Goal: Task Accomplishment & Management: Use online tool/utility

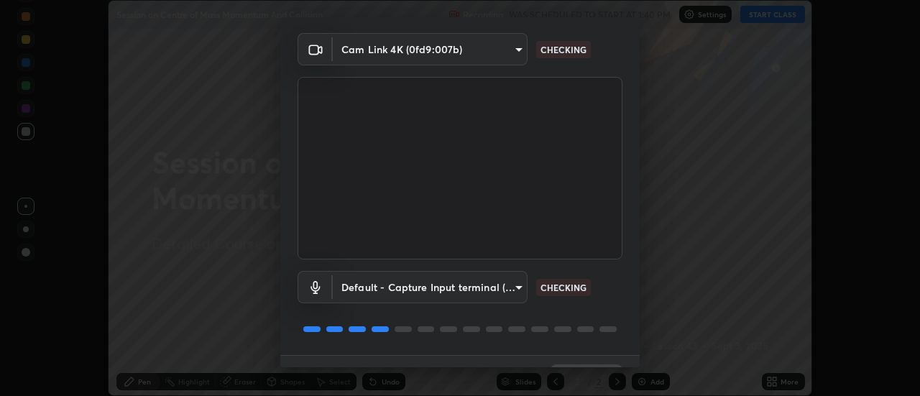
scroll to position [75, 0]
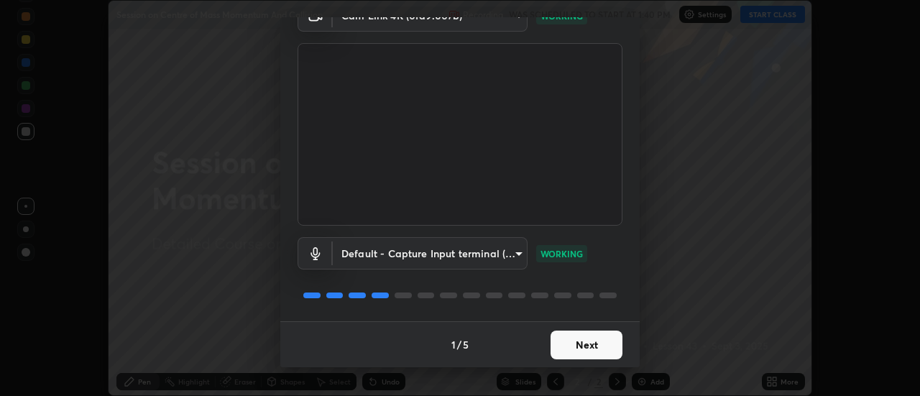
click at [589, 346] on button "Next" at bounding box center [587, 345] width 72 height 29
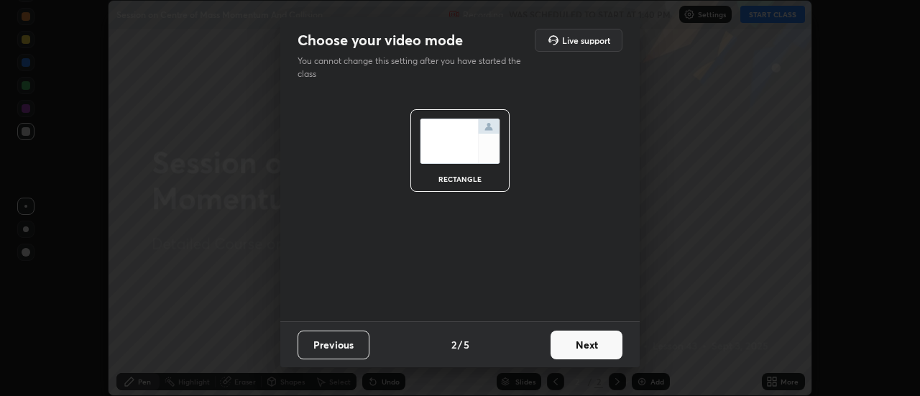
click at [579, 349] on button "Next" at bounding box center [587, 345] width 72 height 29
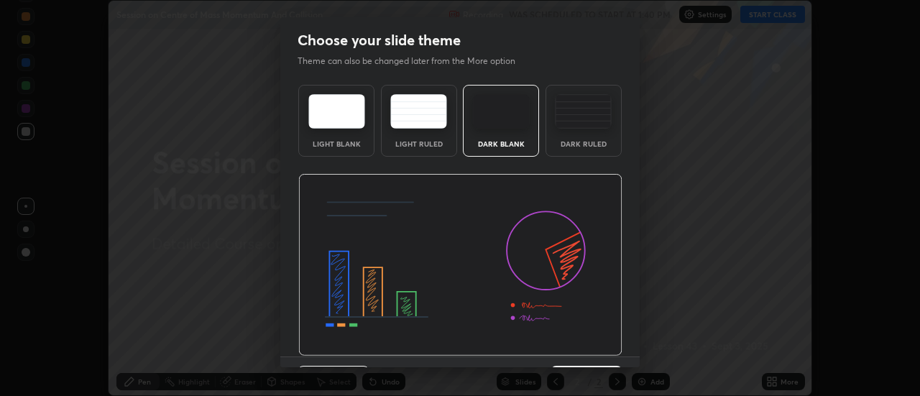
scroll to position [35, 0]
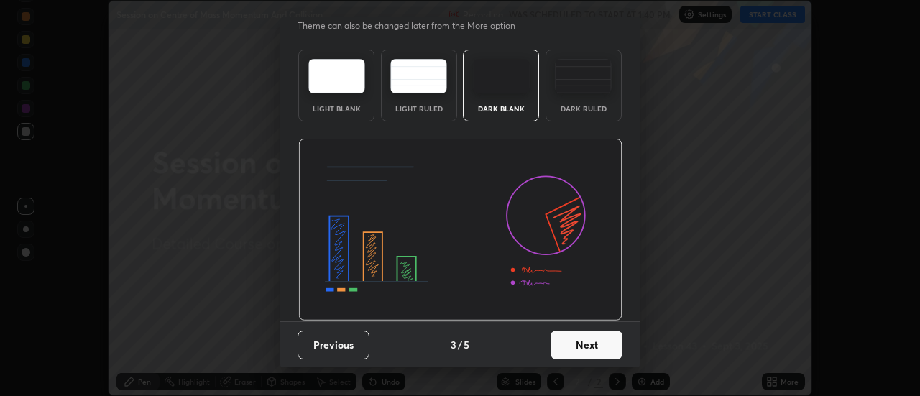
click at [586, 348] on button "Next" at bounding box center [587, 345] width 72 height 29
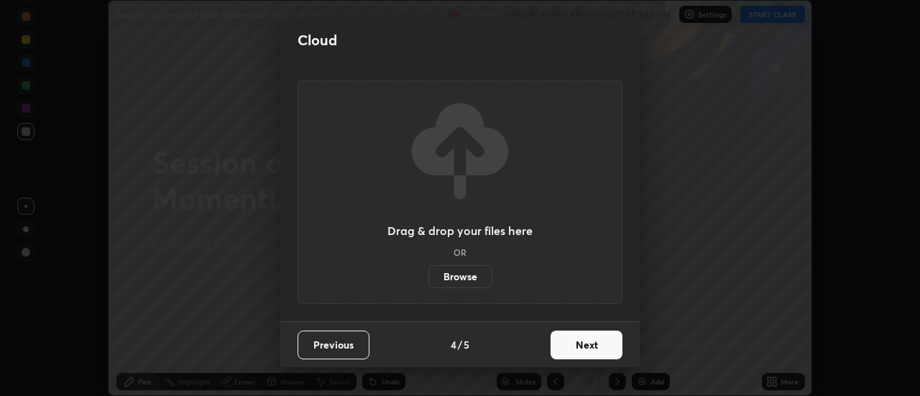
scroll to position [0, 0]
click at [587, 346] on button "Next" at bounding box center [587, 345] width 72 height 29
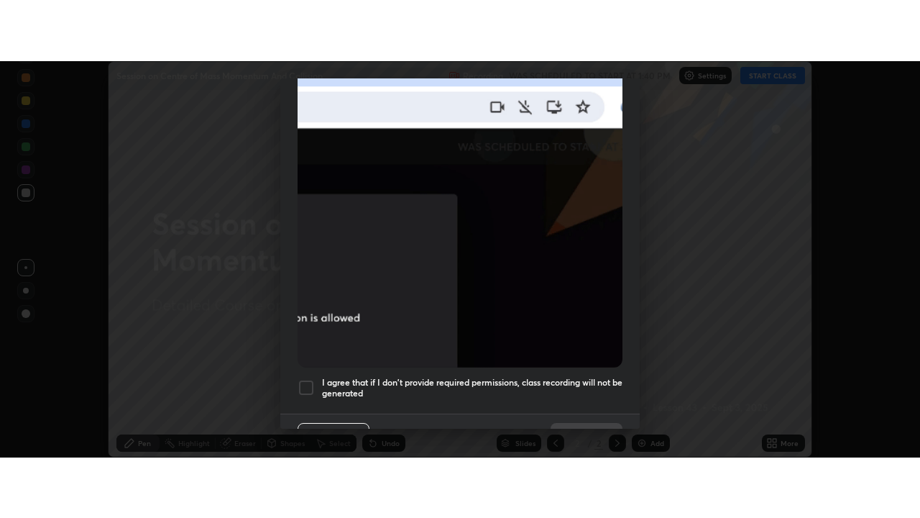
scroll to position [369, 0]
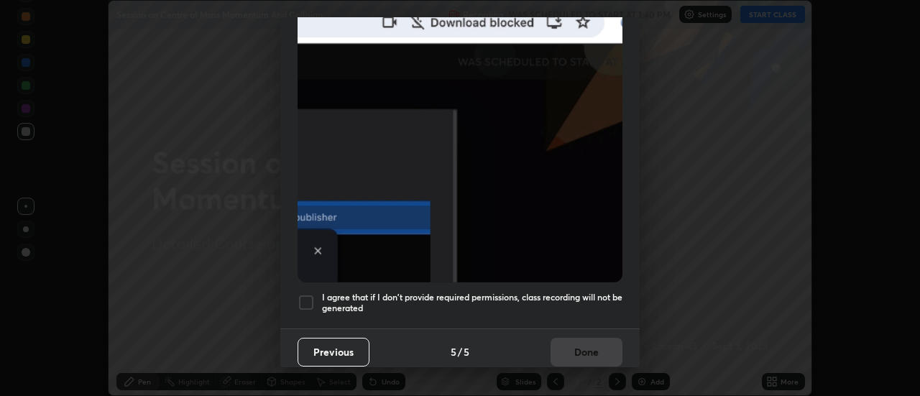
click at [303, 295] on div at bounding box center [306, 302] width 17 height 17
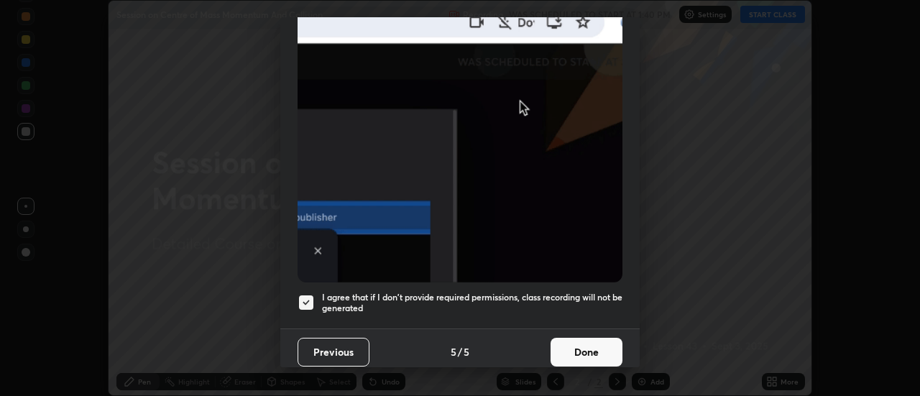
click at [597, 343] on button "Done" at bounding box center [587, 352] width 72 height 29
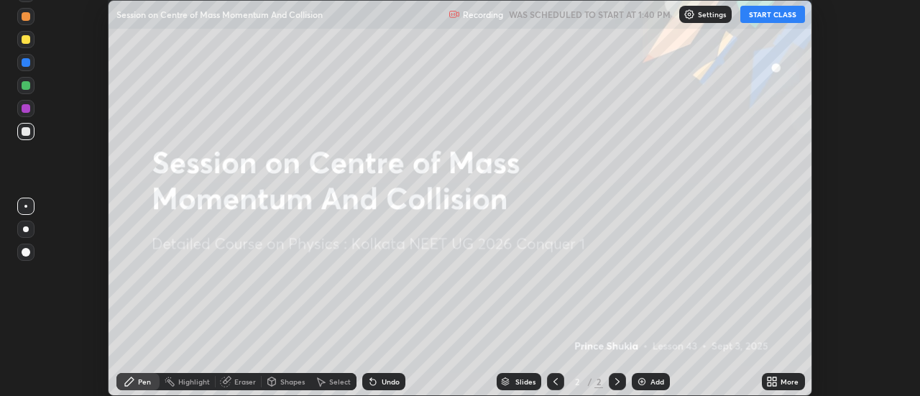
click at [783, 17] on button "START CLASS" at bounding box center [772, 14] width 65 height 17
click at [776, 379] on icon at bounding box center [775, 379] width 4 height 4
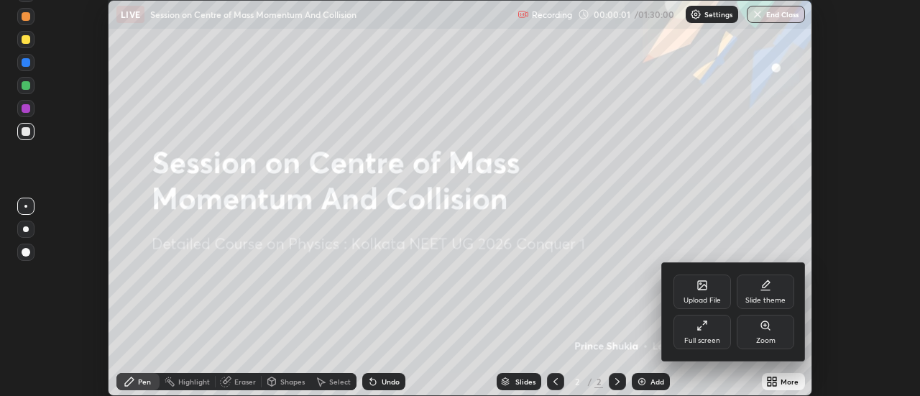
click at [715, 337] on div "Full screen" at bounding box center [702, 340] width 36 height 7
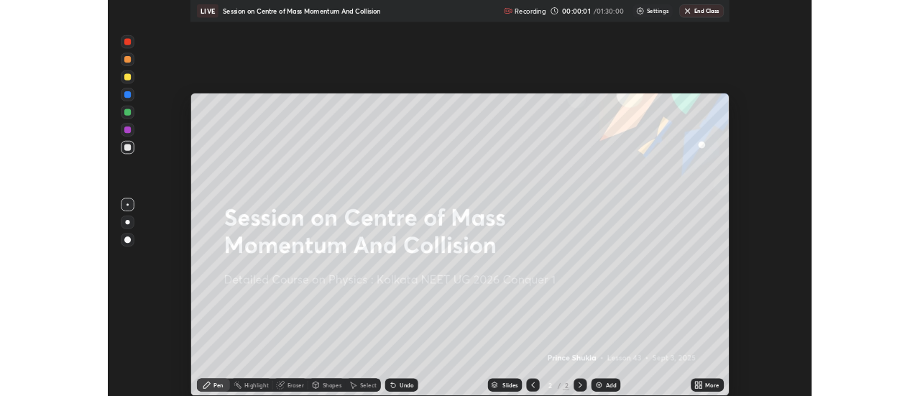
scroll to position [518, 920]
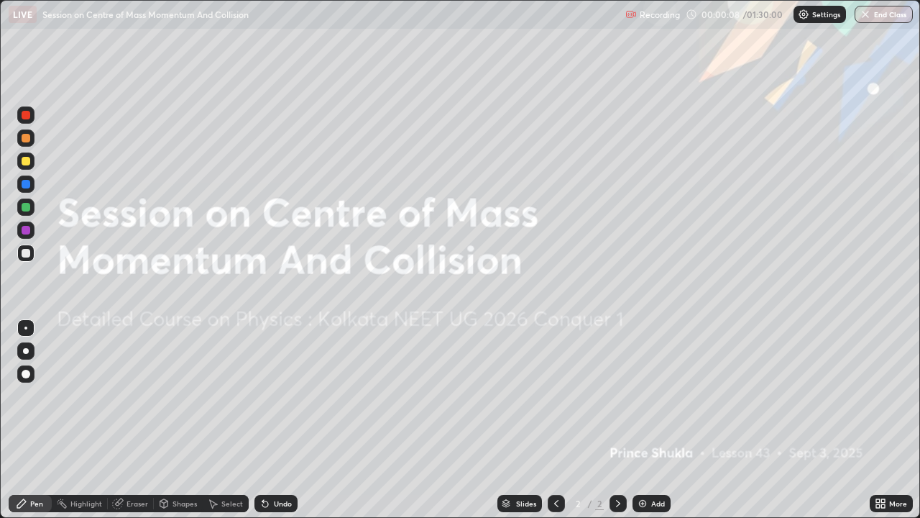
click at [895, 395] on div "More" at bounding box center [898, 503] width 18 height 7
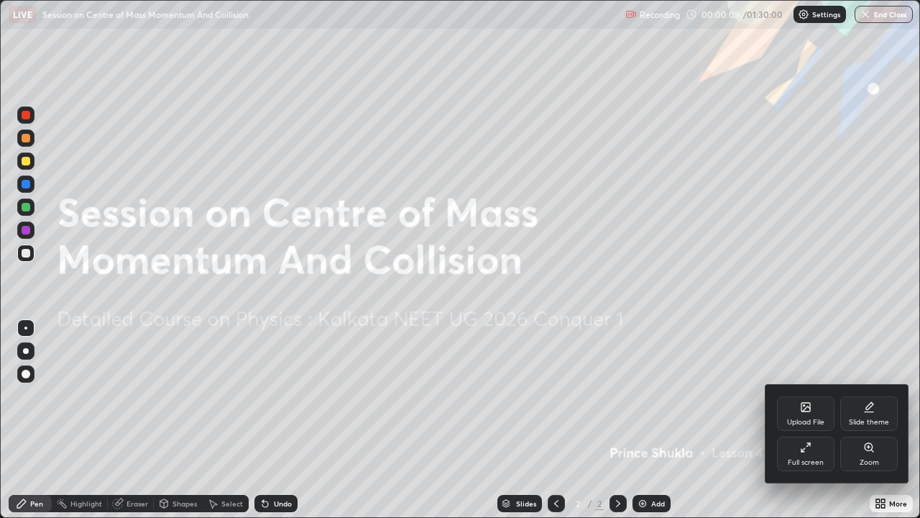
click at [806, 395] on div "Upload File" at bounding box center [805, 421] width 37 height 7
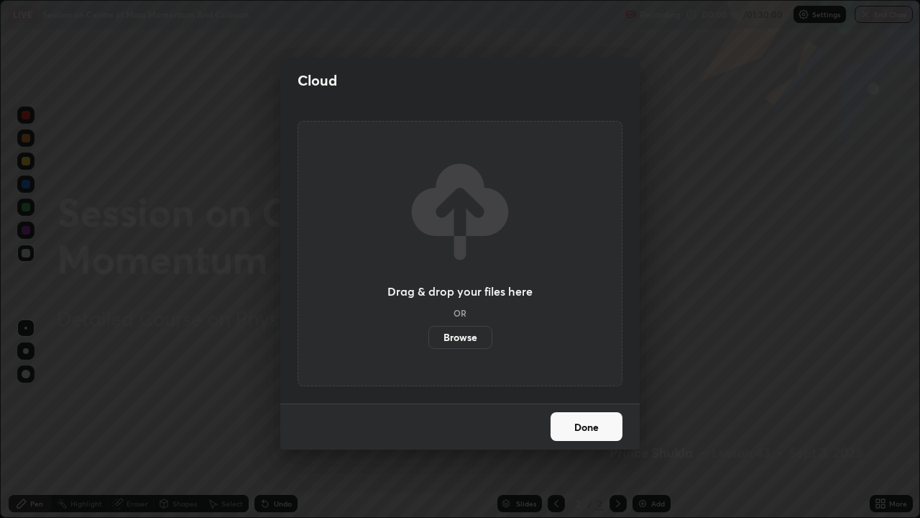
click at [469, 337] on label "Browse" at bounding box center [460, 337] width 64 height 23
click at [428, 337] on input "Browse" at bounding box center [428, 337] width 0 height 23
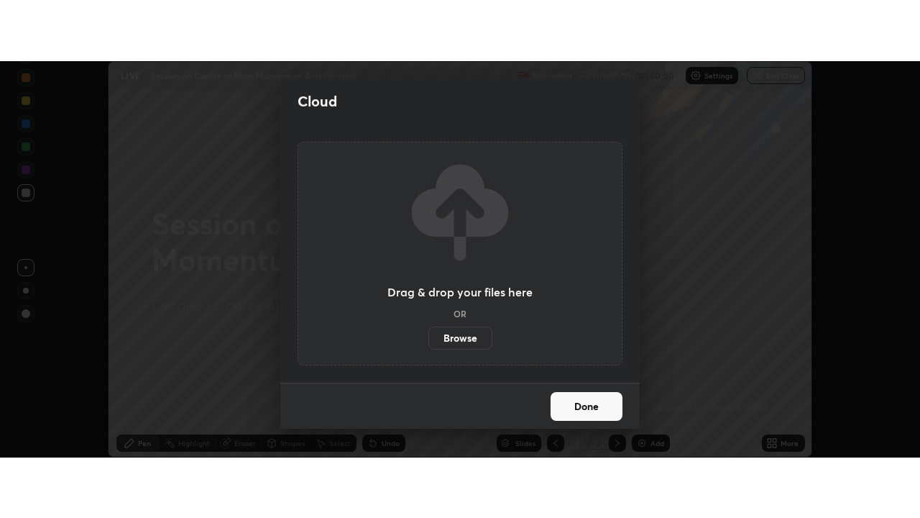
scroll to position [71490, 70966]
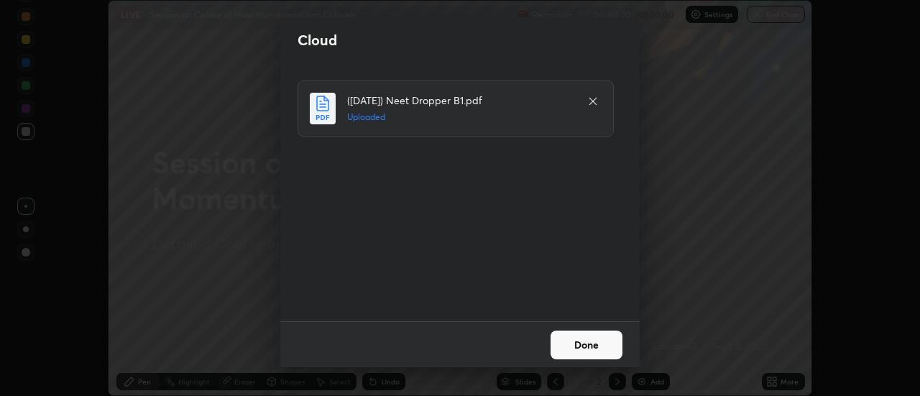
click at [585, 347] on button "Done" at bounding box center [587, 345] width 72 height 29
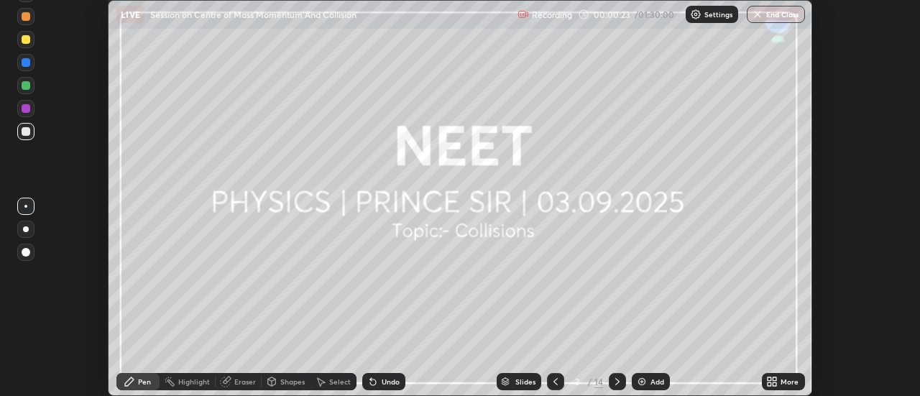
click at [775, 384] on icon at bounding box center [775, 384] width 4 height 4
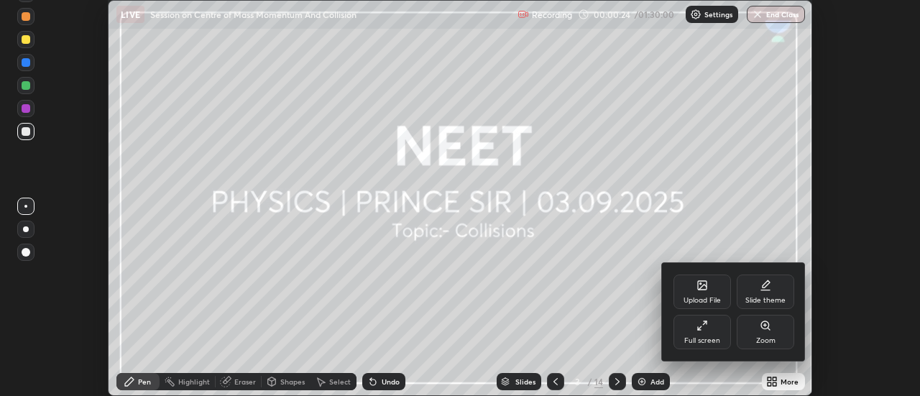
click at [696, 329] on div "Full screen" at bounding box center [703, 332] width 58 height 35
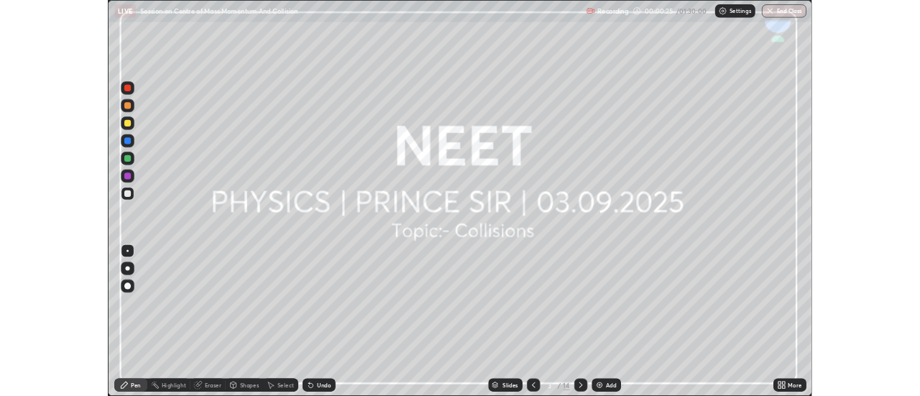
scroll to position [518, 920]
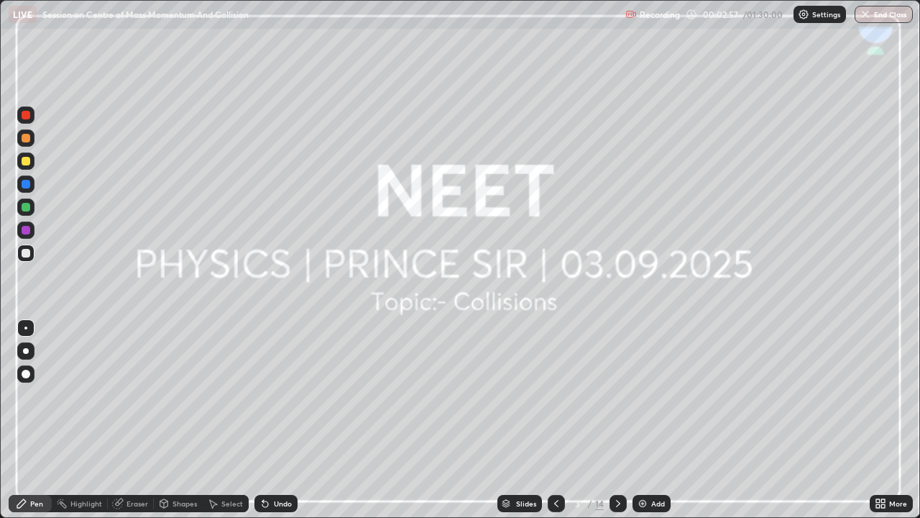
click at [617, 395] on icon at bounding box center [618, 503] width 12 height 12
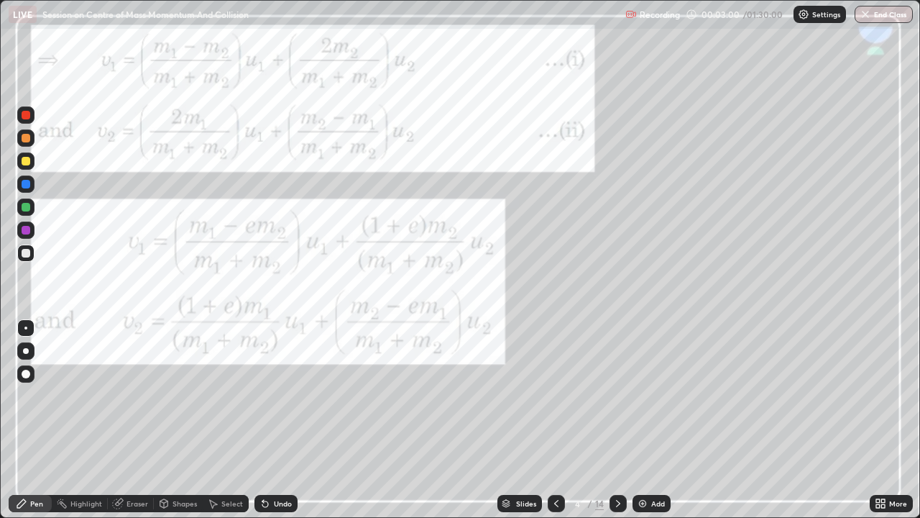
click at [616, 395] on icon at bounding box center [618, 503] width 12 height 12
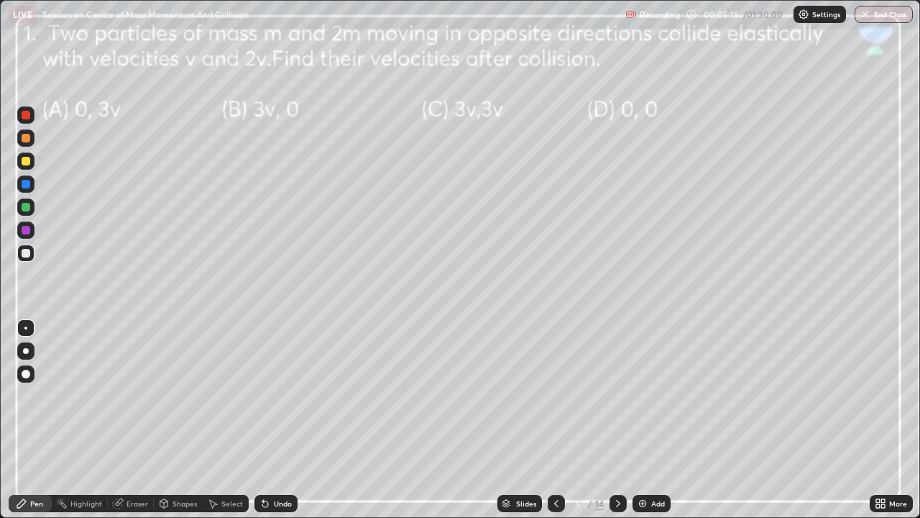
click at [29, 203] on div at bounding box center [25, 206] width 17 height 17
click at [277, 395] on div "Undo" at bounding box center [283, 503] width 18 height 7
click at [651, 395] on div "Add" at bounding box center [658, 503] width 14 height 7
click at [554, 395] on icon at bounding box center [557, 503] width 12 height 12
click at [619, 395] on icon at bounding box center [618, 503] width 12 height 12
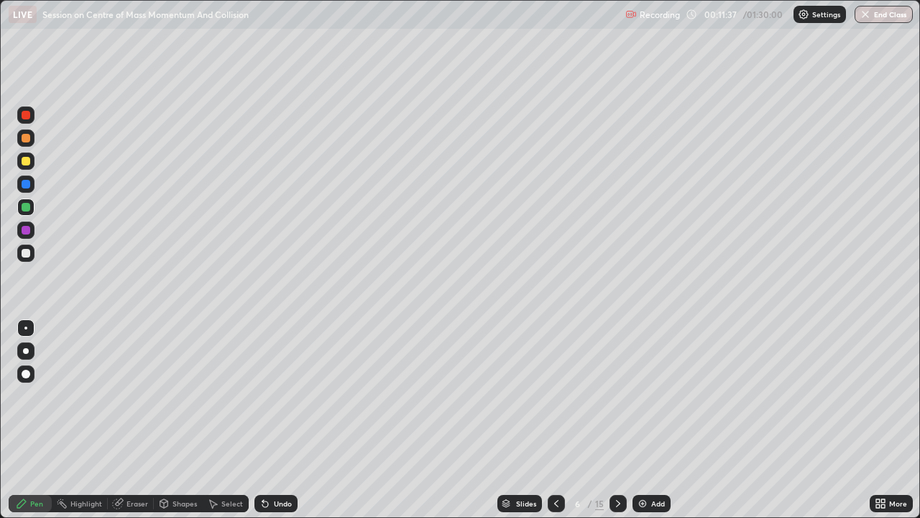
click at [610, 395] on div at bounding box center [618, 503] width 17 height 17
click at [127, 395] on div "Eraser" at bounding box center [138, 503] width 22 height 7
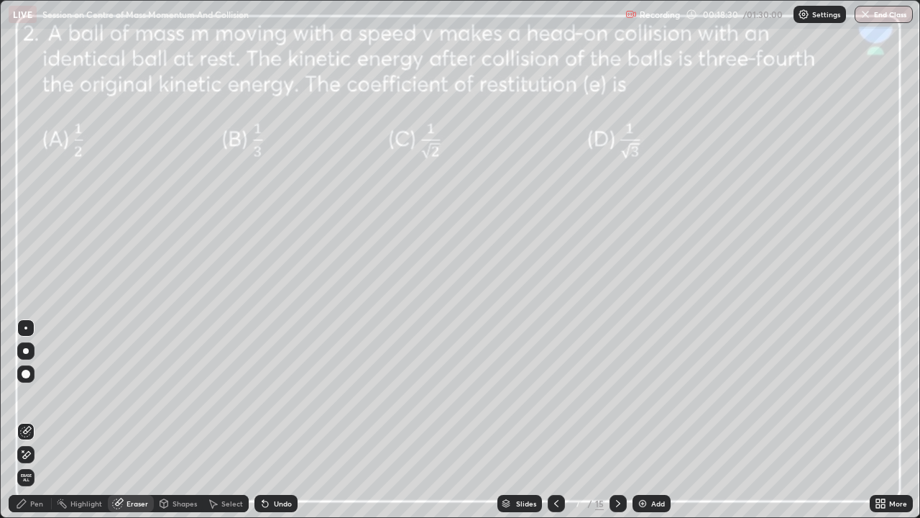
click at [37, 395] on div "Pen" at bounding box center [36, 503] width 13 height 7
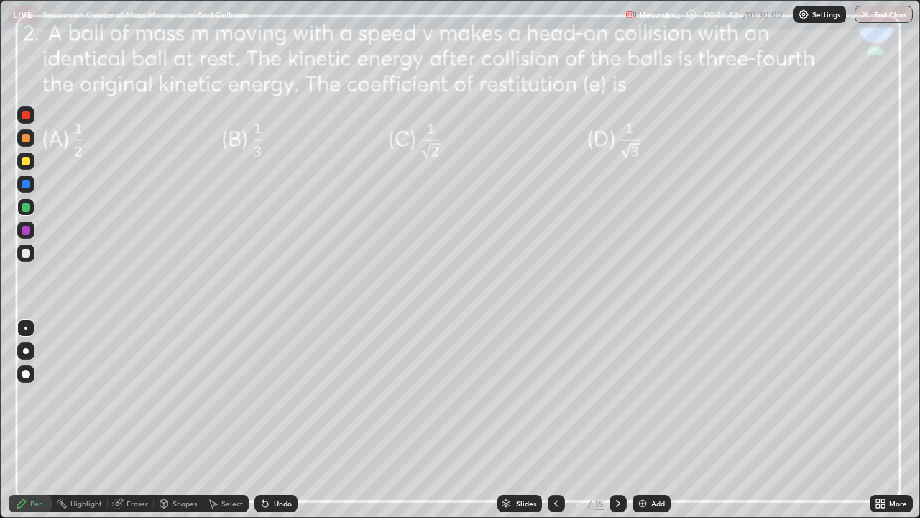
click at [640, 395] on img at bounding box center [643, 503] width 12 height 12
click at [555, 395] on icon at bounding box center [557, 503] width 12 height 12
click at [617, 395] on icon at bounding box center [618, 503] width 12 height 12
click at [554, 395] on icon at bounding box center [557, 503] width 12 height 12
click at [616, 395] on icon at bounding box center [618, 503] width 4 height 7
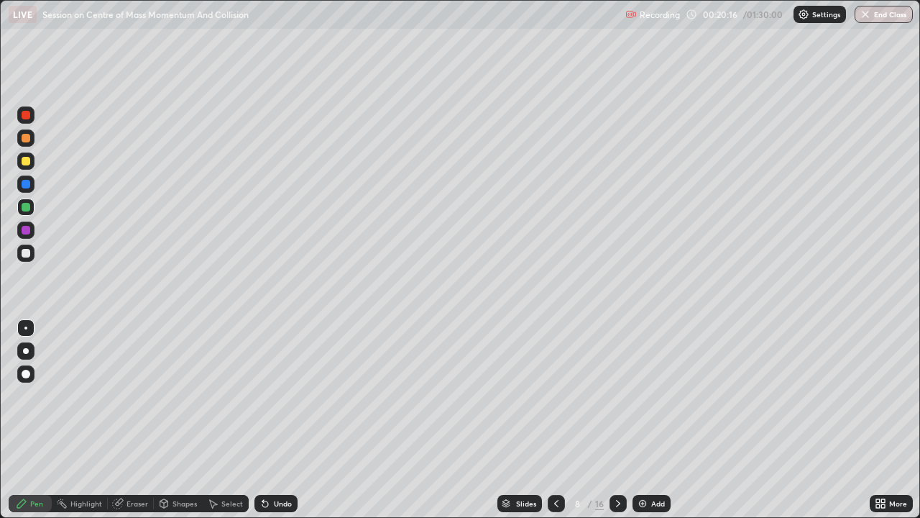
click at [548, 395] on div at bounding box center [556, 503] width 17 height 17
click at [615, 395] on icon at bounding box center [618, 503] width 12 height 12
click at [555, 395] on icon at bounding box center [557, 503] width 12 height 12
click at [610, 395] on div at bounding box center [618, 503] width 17 height 17
click at [554, 395] on icon at bounding box center [557, 503] width 12 height 12
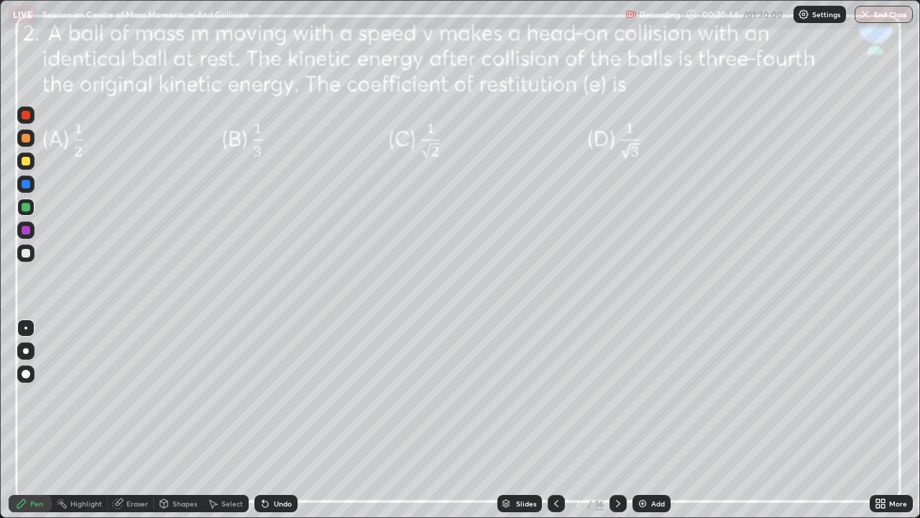
click at [620, 395] on icon at bounding box center [618, 503] width 12 height 12
click at [554, 395] on icon at bounding box center [557, 503] width 12 height 12
click at [617, 395] on icon at bounding box center [618, 503] width 12 height 12
click at [29, 230] on div at bounding box center [26, 230] width 9 height 9
click at [28, 230] on div at bounding box center [26, 230] width 9 height 9
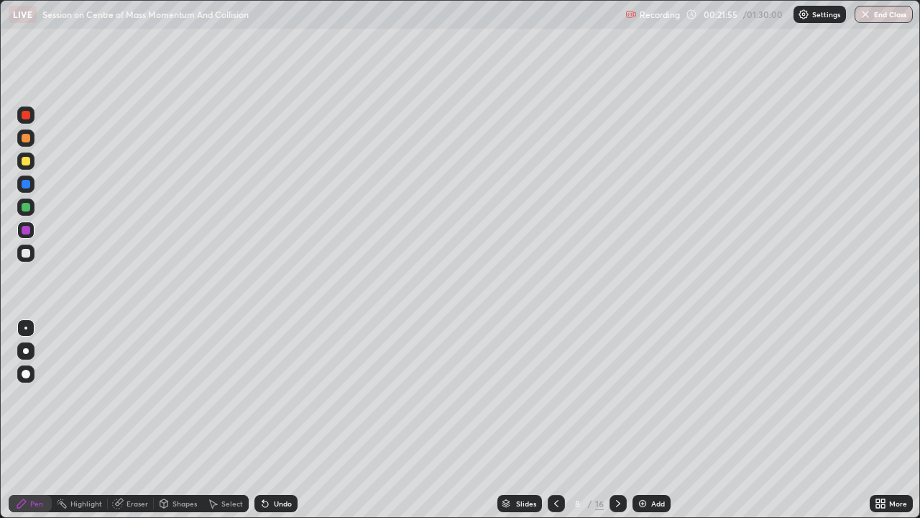
click at [553, 395] on icon at bounding box center [557, 503] width 12 height 12
click at [617, 395] on icon at bounding box center [618, 503] width 12 height 12
click at [27, 214] on div at bounding box center [25, 206] width 17 height 17
click at [618, 395] on icon at bounding box center [618, 503] width 4 height 7
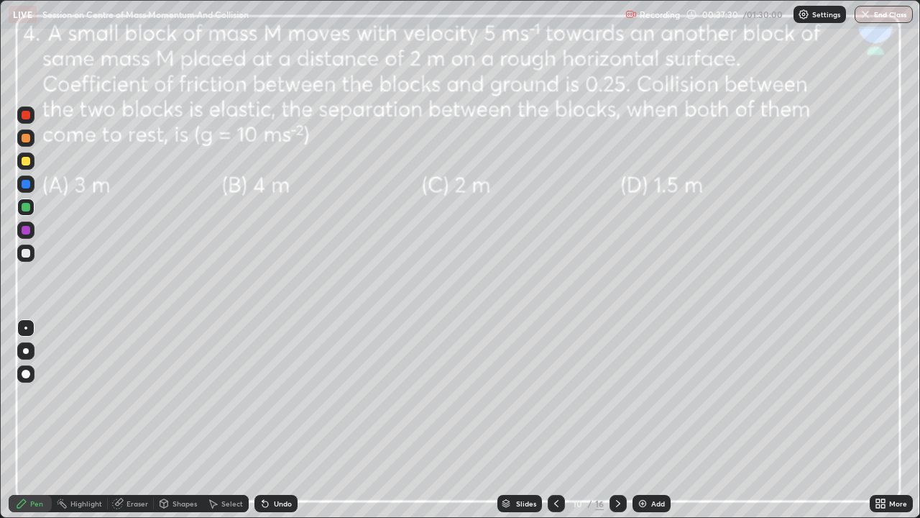
click at [618, 395] on icon at bounding box center [618, 503] width 4 height 7
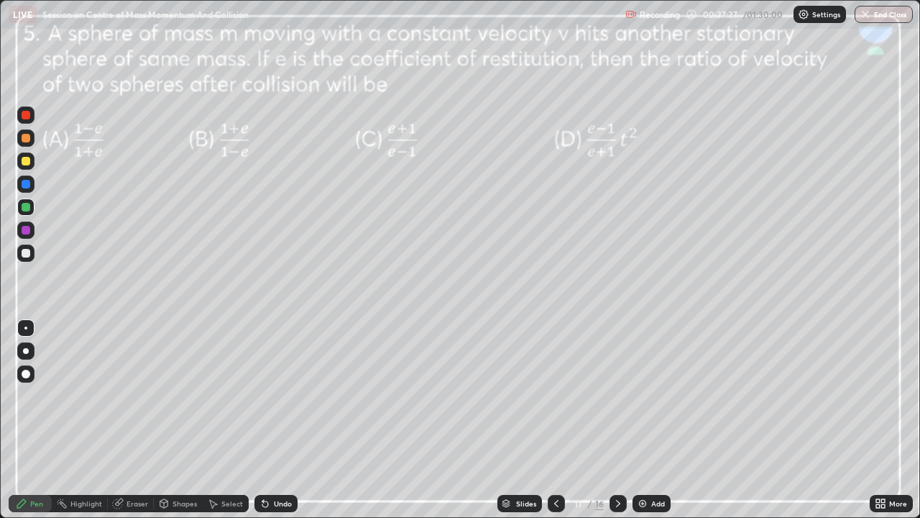
click at [615, 395] on icon at bounding box center [618, 503] width 12 height 12
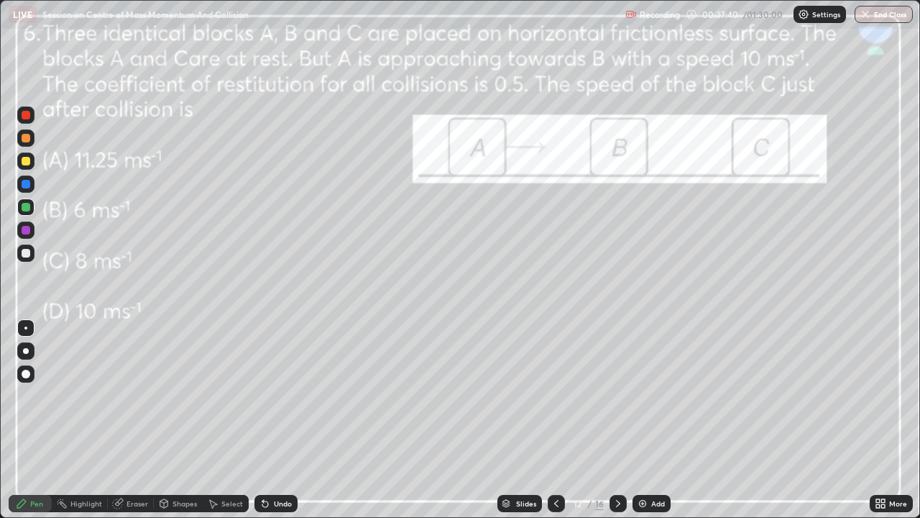
click at [616, 395] on icon at bounding box center [618, 503] width 12 height 12
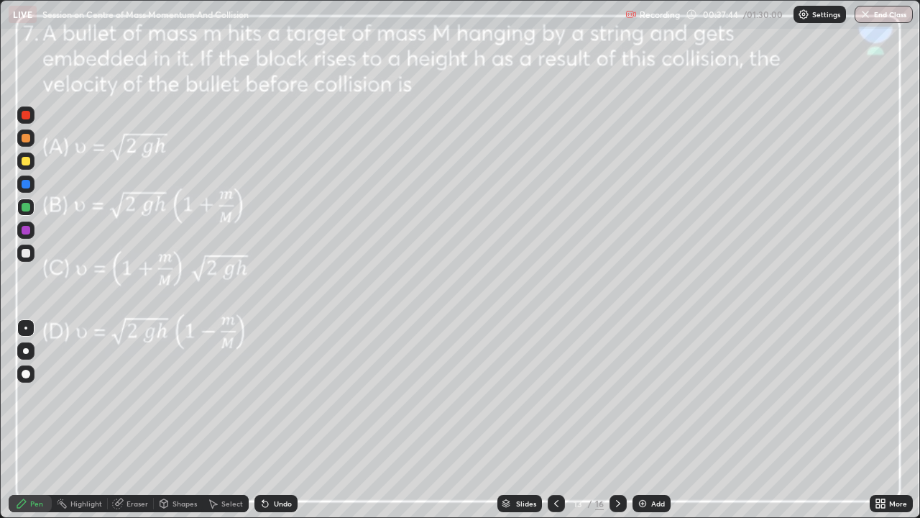
click at [612, 395] on icon at bounding box center [618, 503] width 12 height 12
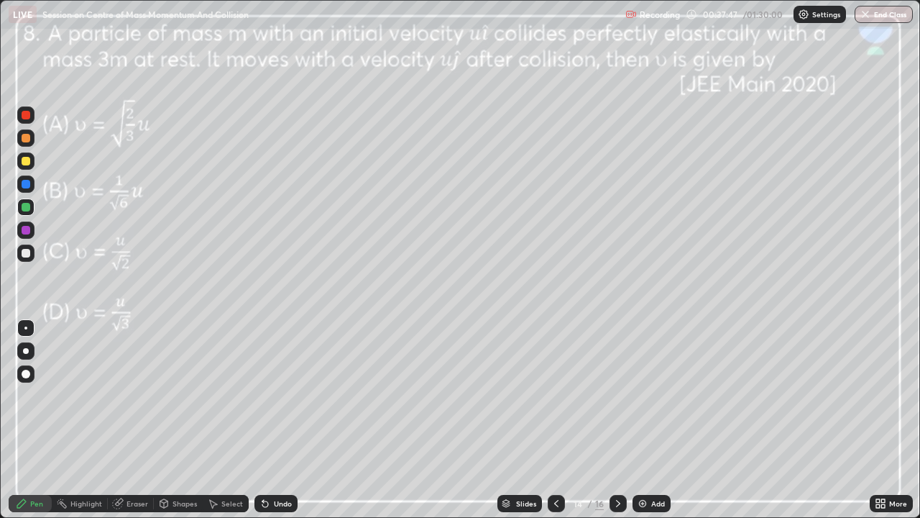
click at [615, 395] on icon at bounding box center [618, 503] width 12 height 12
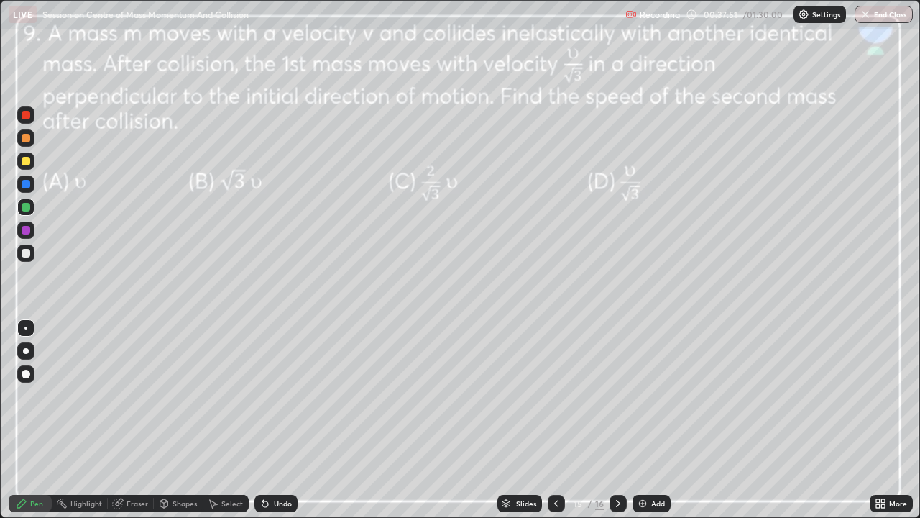
click at [555, 395] on icon at bounding box center [557, 503] width 12 height 12
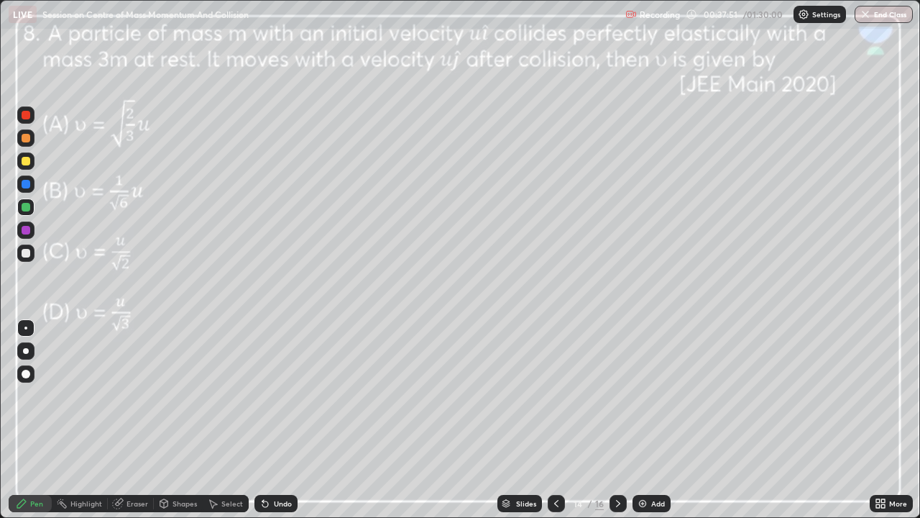
click at [556, 395] on icon at bounding box center [556, 503] width 4 height 7
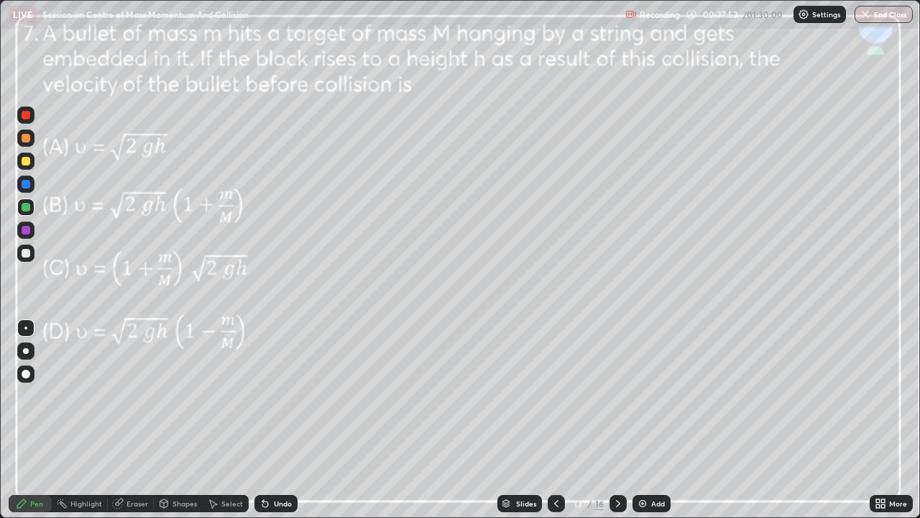
click at [558, 395] on icon at bounding box center [557, 503] width 12 height 12
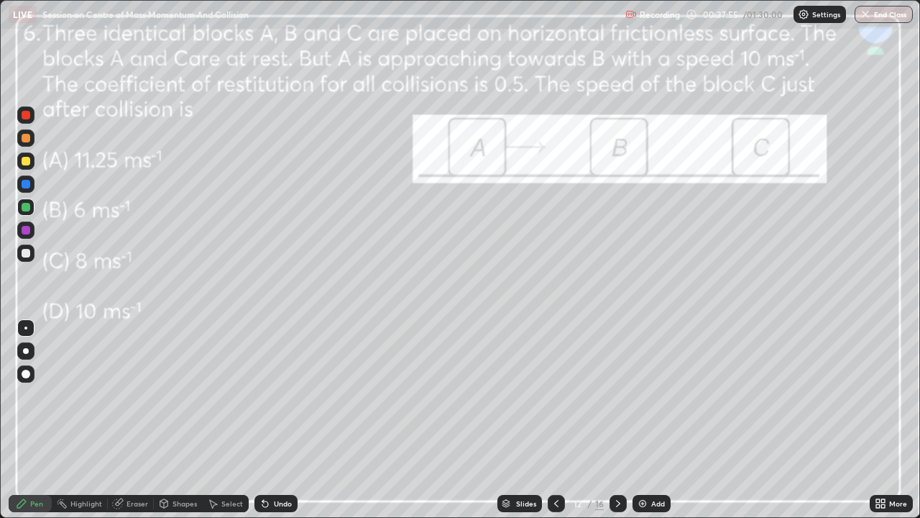
click at [554, 395] on icon at bounding box center [557, 503] width 12 height 12
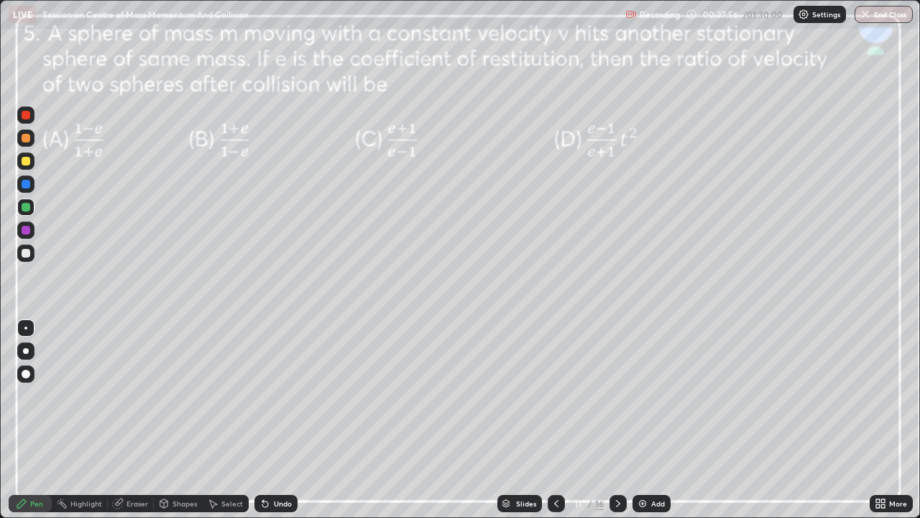
click at [553, 395] on icon at bounding box center [557, 503] width 12 height 12
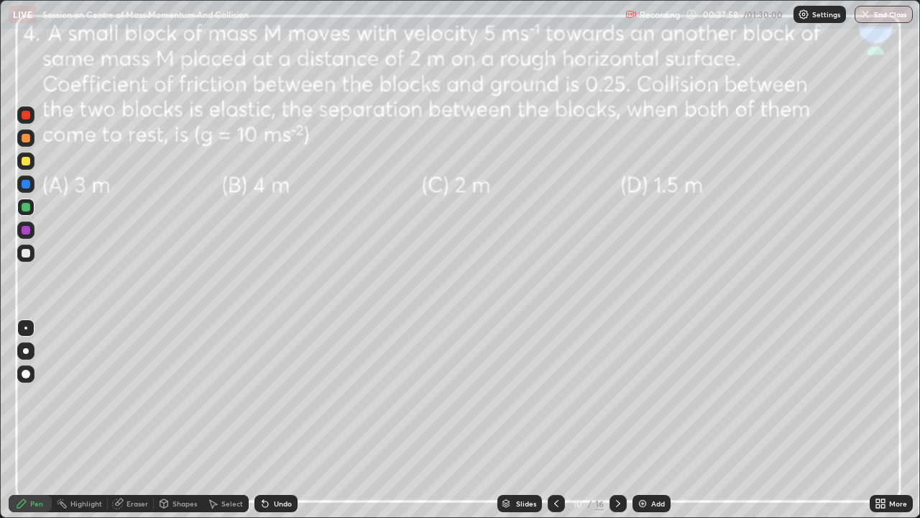
click at [34, 163] on div at bounding box center [25, 160] width 17 height 17
click at [145, 395] on div "Eraser" at bounding box center [138, 503] width 22 height 7
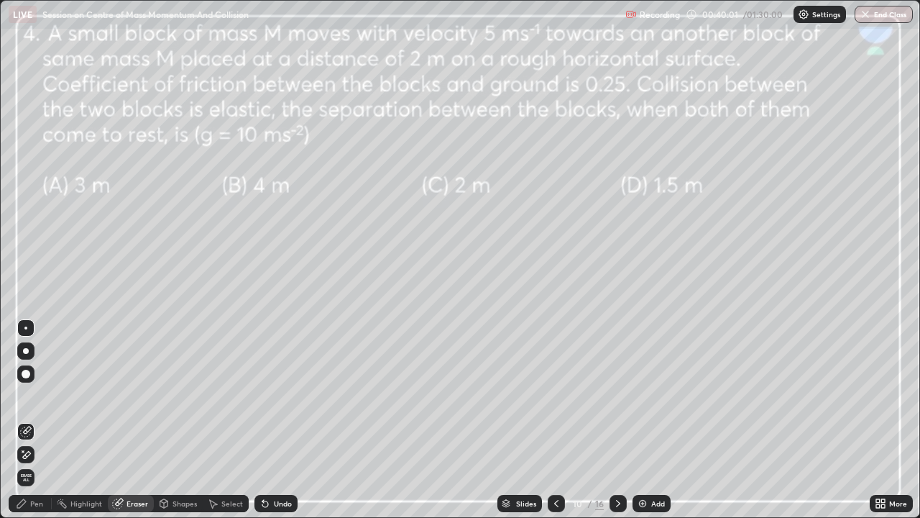
click at [37, 395] on div "Pen" at bounding box center [36, 503] width 13 height 7
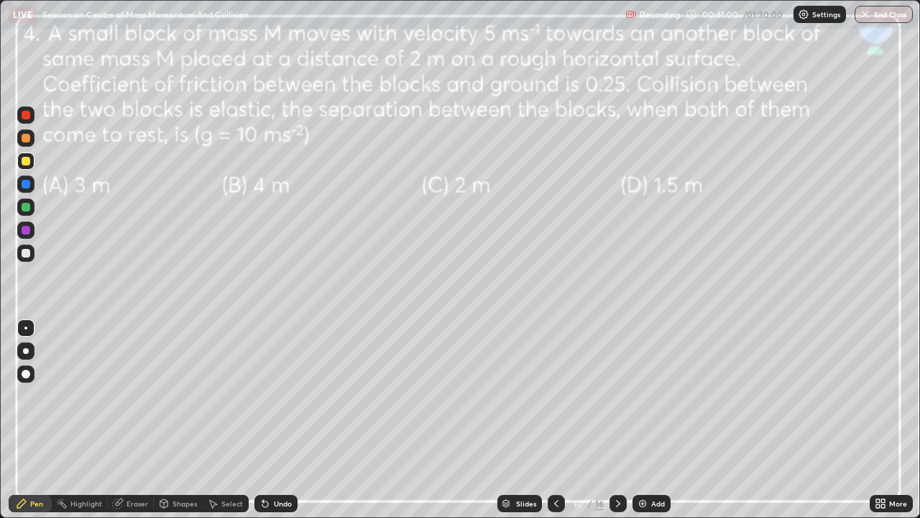
click at [27, 185] on div at bounding box center [26, 184] width 9 height 9
click at [648, 395] on div "Add" at bounding box center [652, 503] width 38 height 17
click at [556, 395] on icon at bounding box center [557, 503] width 12 height 12
click at [620, 395] on icon at bounding box center [618, 503] width 12 height 12
click at [555, 395] on icon at bounding box center [557, 503] width 12 height 12
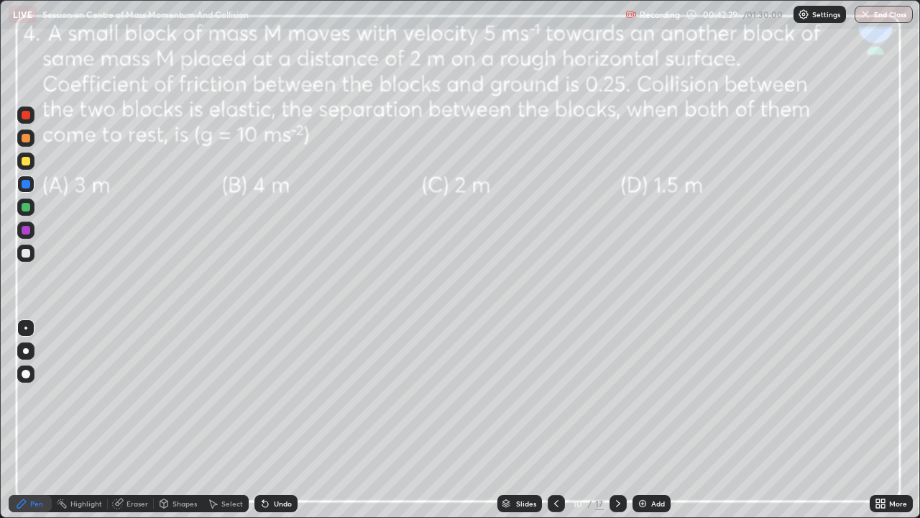
click at [617, 395] on icon at bounding box center [618, 503] width 12 height 12
click at [555, 395] on icon at bounding box center [557, 503] width 12 height 12
click at [619, 395] on icon at bounding box center [618, 503] width 12 height 12
click at [548, 395] on div at bounding box center [556, 503] width 17 height 17
click at [618, 395] on icon at bounding box center [618, 503] width 12 height 12
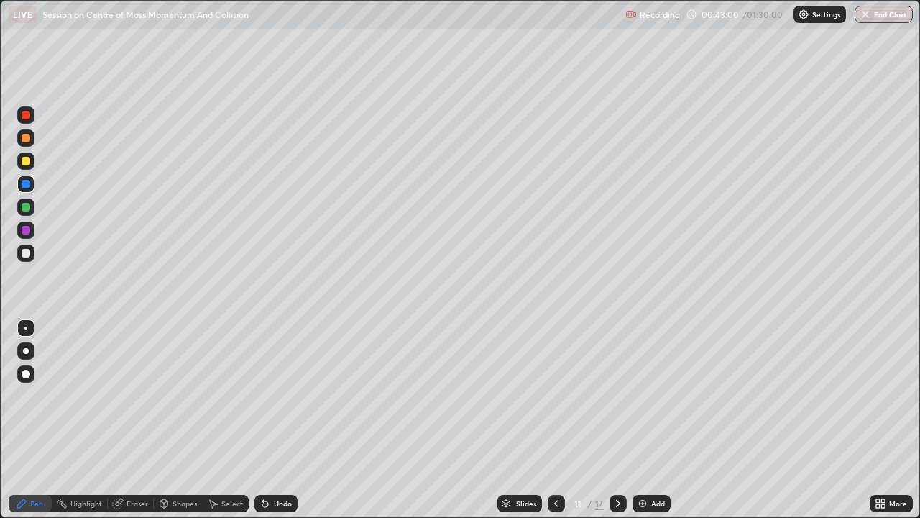
click at [556, 395] on icon at bounding box center [557, 503] width 12 height 12
click at [617, 395] on icon at bounding box center [618, 503] width 12 height 12
click at [554, 395] on icon at bounding box center [557, 503] width 12 height 12
click at [619, 395] on icon at bounding box center [618, 503] width 12 height 12
click at [555, 395] on icon at bounding box center [557, 503] width 12 height 12
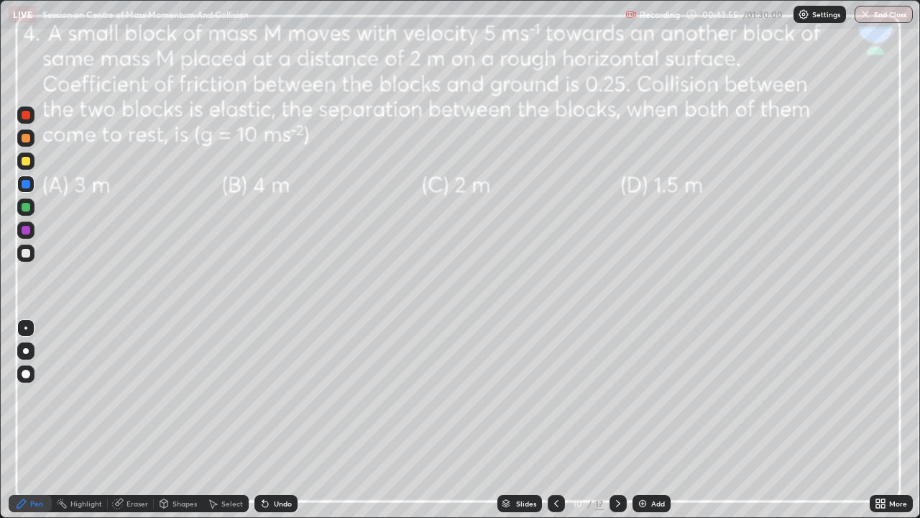
click at [620, 395] on icon at bounding box center [618, 503] width 12 height 12
click at [553, 395] on icon at bounding box center [557, 503] width 12 height 12
click at [29, 114] on div at bounding box center [26, 115] width 9 height 9
click at [617, 395] on icon at bounding box center [618, 503] width 12 height 12
click at [553, 395] on div at bounding box center [556, 503] width 17 height 17
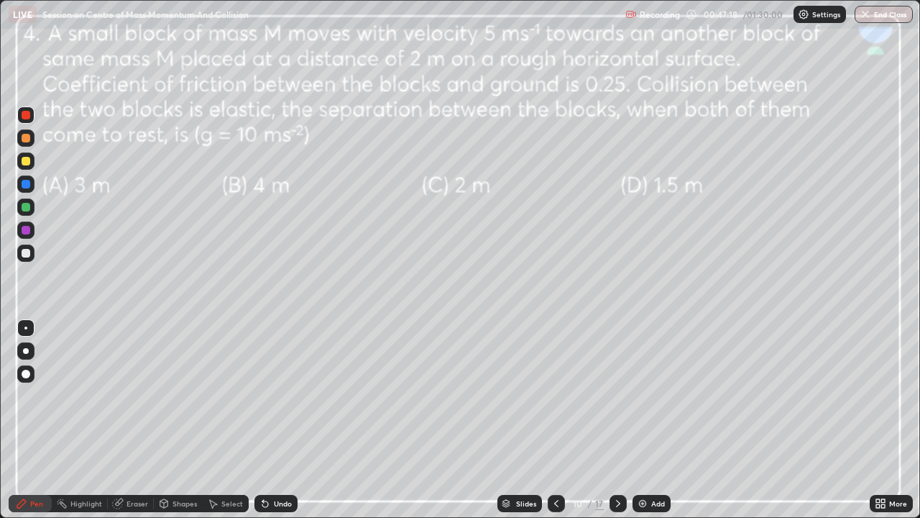
click at [615, 395] on icon at bounding box center [618, 503] width 12 height 12
click at [555, 395] on icon at bounding box center [557, 503] width 12 height 12
click at [556, 395] on icon at bounding box center [557, 503] width 12 height 12
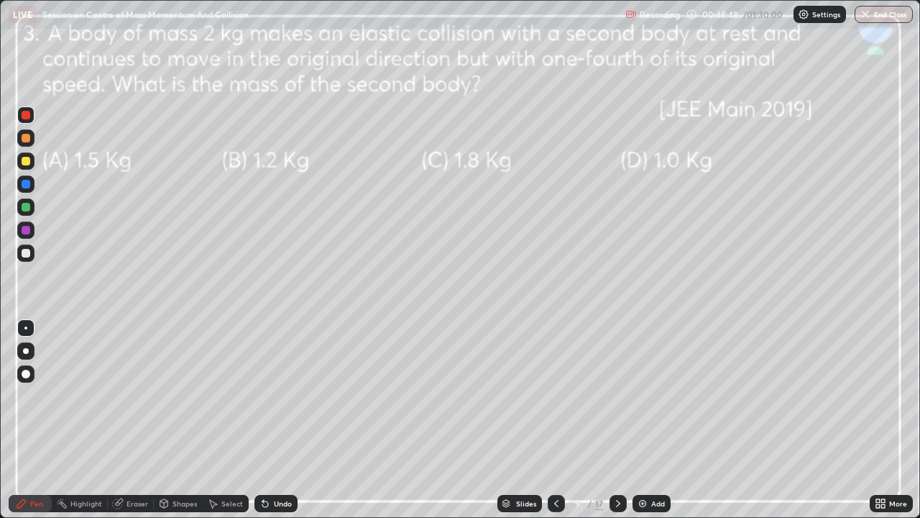
click at [617, 395] on icon at bounding box center [618, 503] width 12 height 12
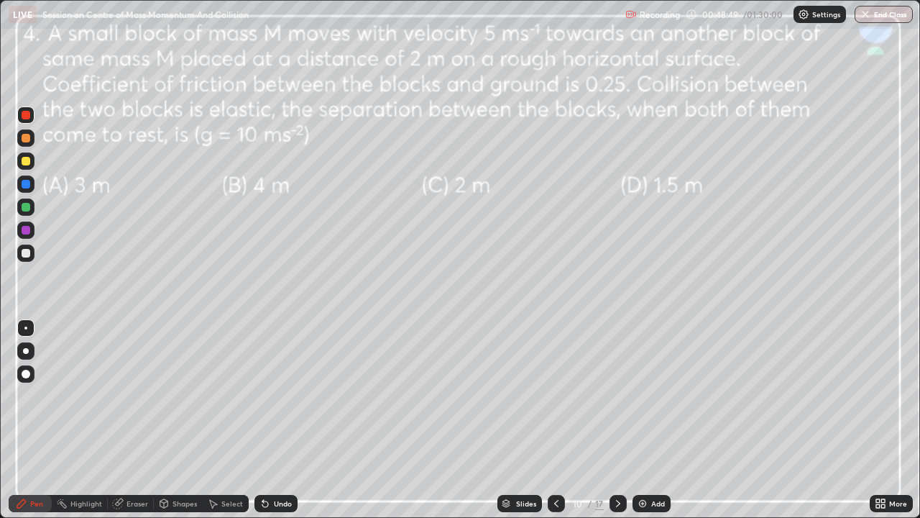
click at [618, 395] on icon at bounding box center [618, 503] width 12 height 12
click at [554, 395] on icon at bounding box center [557, 503] width 12 height 12
click at [555, 395] on icon at bounding box center [556, 503] width 4 height 7
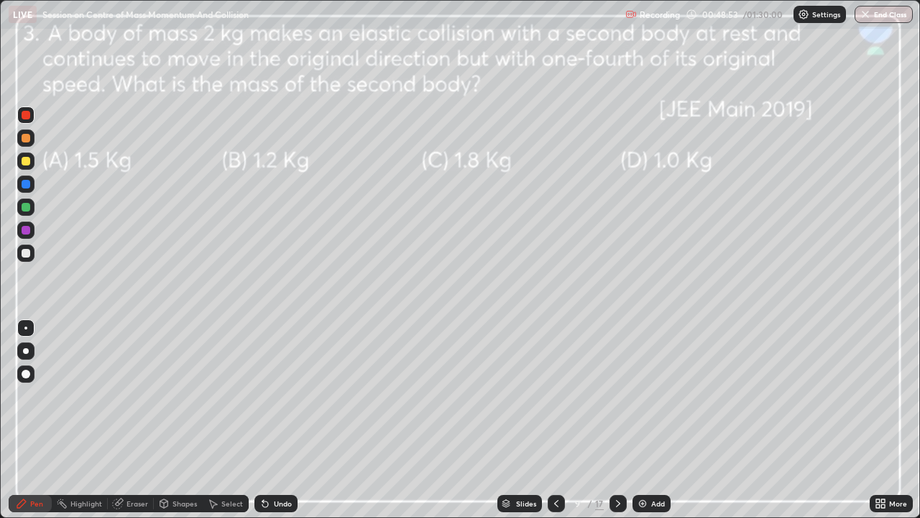
click at [555, 395] on icon at bounding box center [556, 503] width 4 height 7
click at [555, 395] on icon at bounding box center [557, 503] width 12 height 12
click at [554, 395] on icon at bounding box center [557, 503] width 12 height 12
click at [556, 395] on icon at bounding box center [557, 503] width 12 height 12
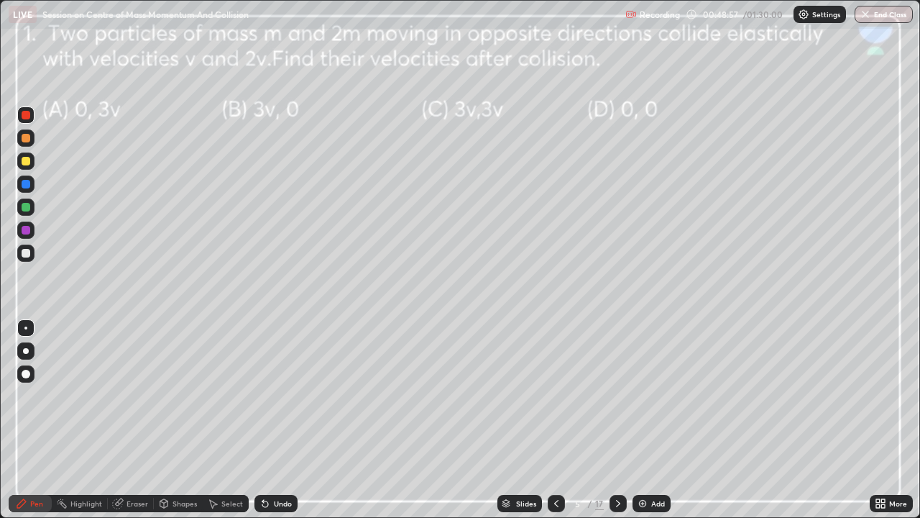
click at [556, 395] on icon at bounding box center [557, 503] width 12 height 12
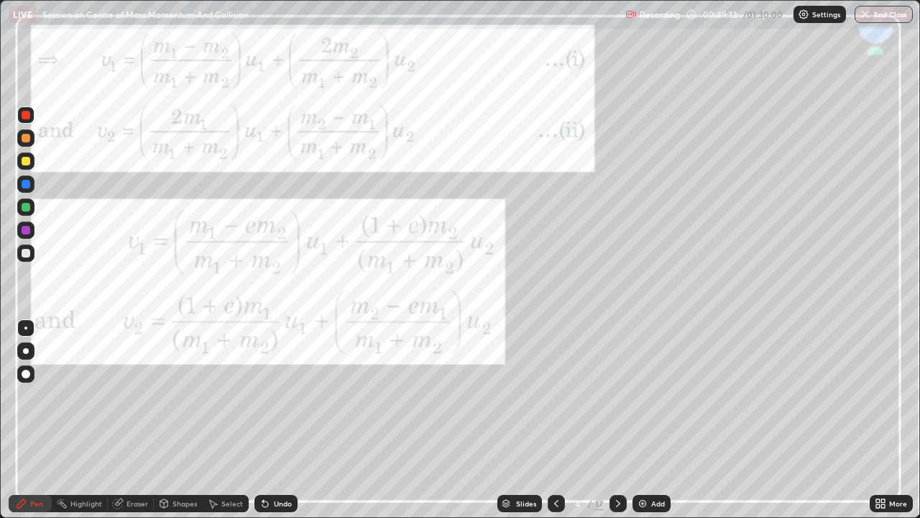
click at [32, 203] on div at bounding box center [25, 206] width 17 height 17
click at [656, 395] on div "Add" at bounding box center [658, 503] width 14 height 7
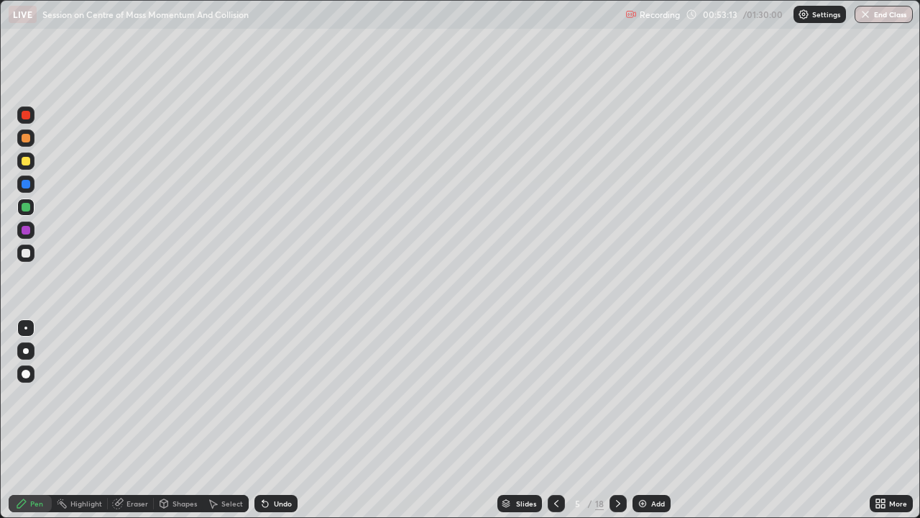
click at [29, 139] on div at bounding box center [26, 138] width 9 height 9
click at [275, 395] on div "Undo" at bounding box center [275, 503] width 43 height 17
click at [275, 395] on div "Undo" at bounding box center [283, 503] width 18 height 7
click at [555, 395] on icon at bounding box center [557, 503] width 12 height 12
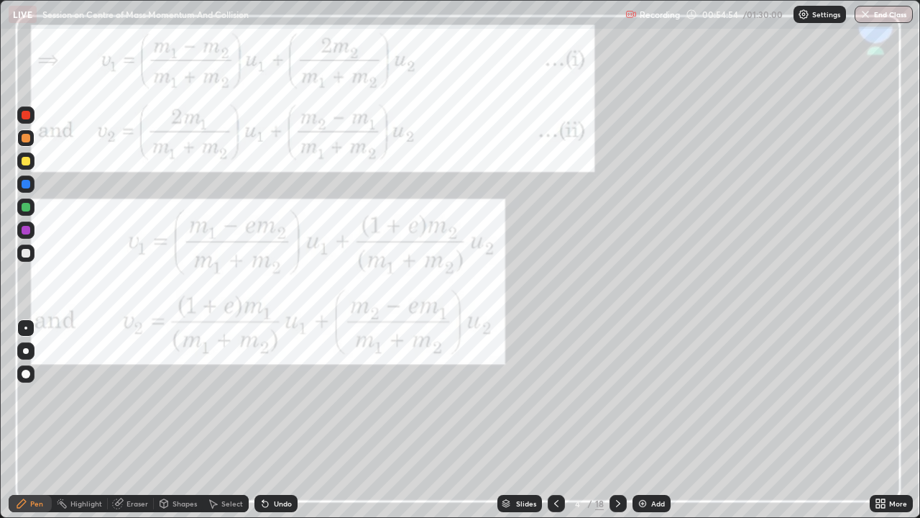
click at [618, 395] on icon at bounding box center [618, 503] width 12 height 12
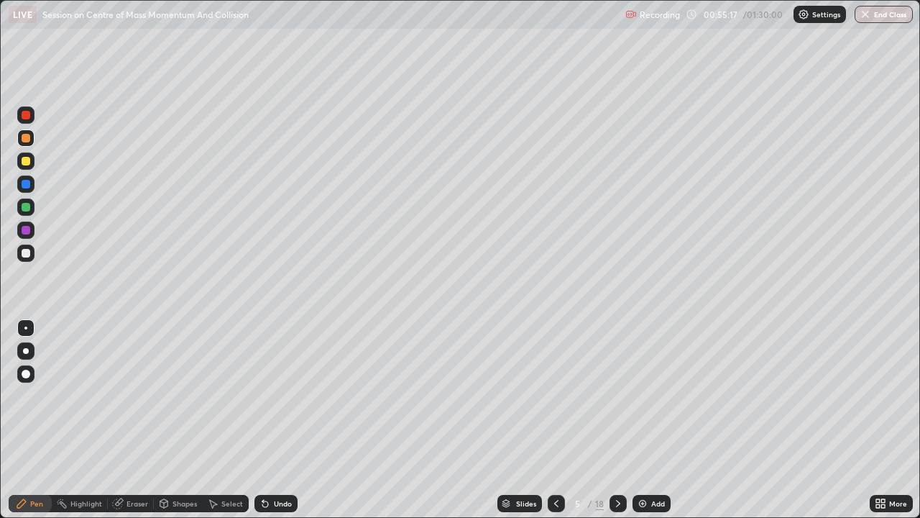
click at [554, 395] on icon at bounding box center [556, 503] width 4 height 7
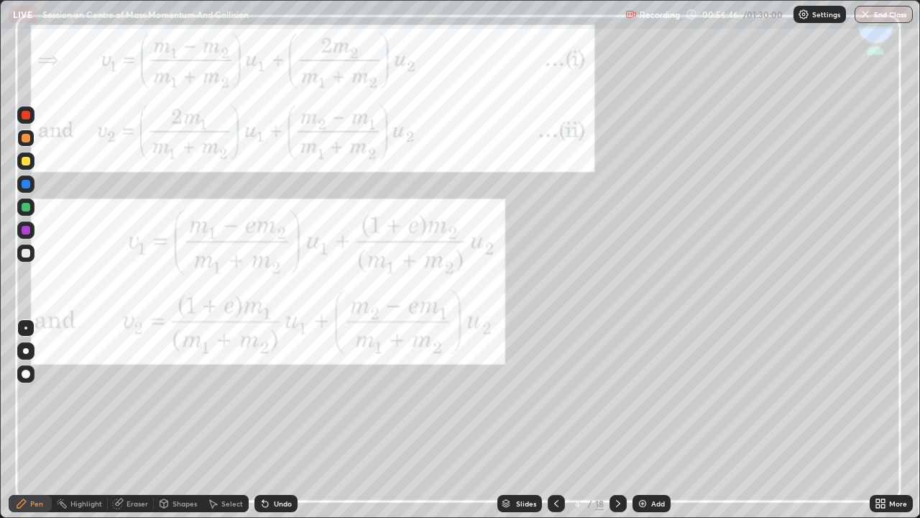
click at [615, 395] on icon at bounding box center [618, 503] width 12 height 12
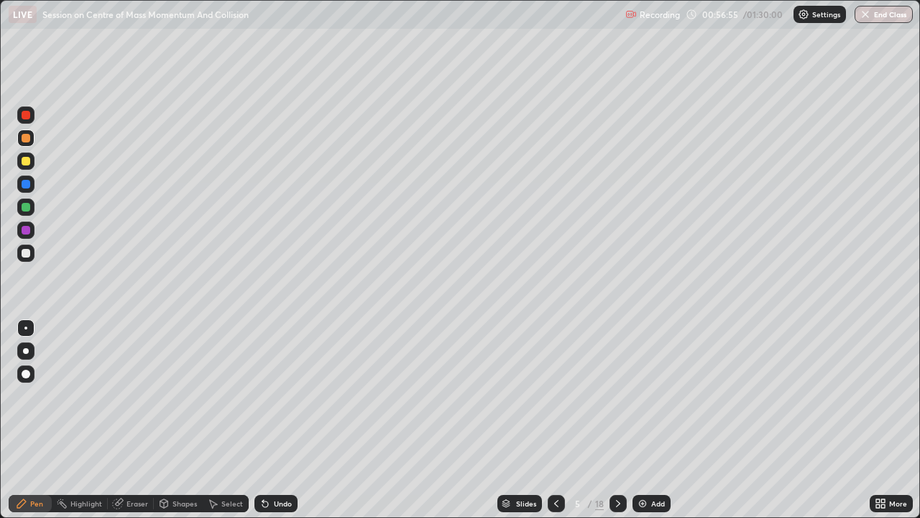
click at [555, 395] on icon at bounding box center [557, 503] width 12 height 12
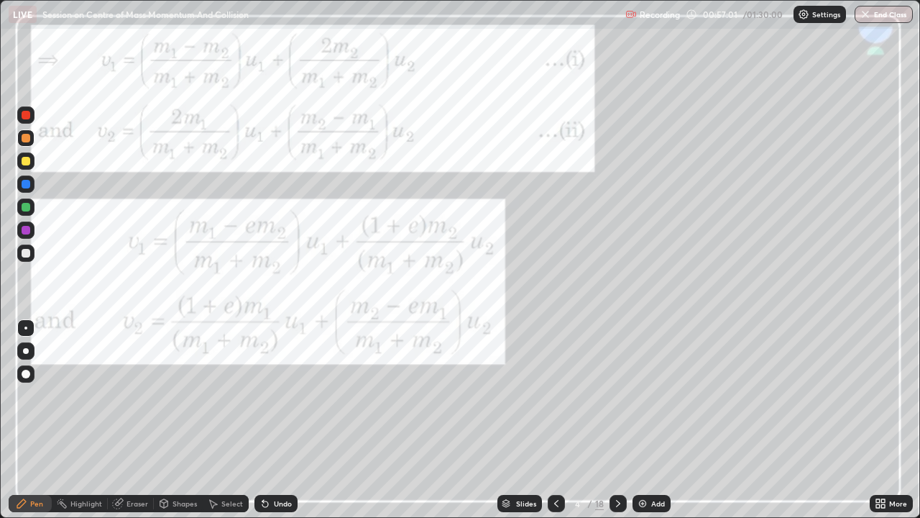
click at [617, 395] on icon at bounding box center [618, 503] width 12 height 12
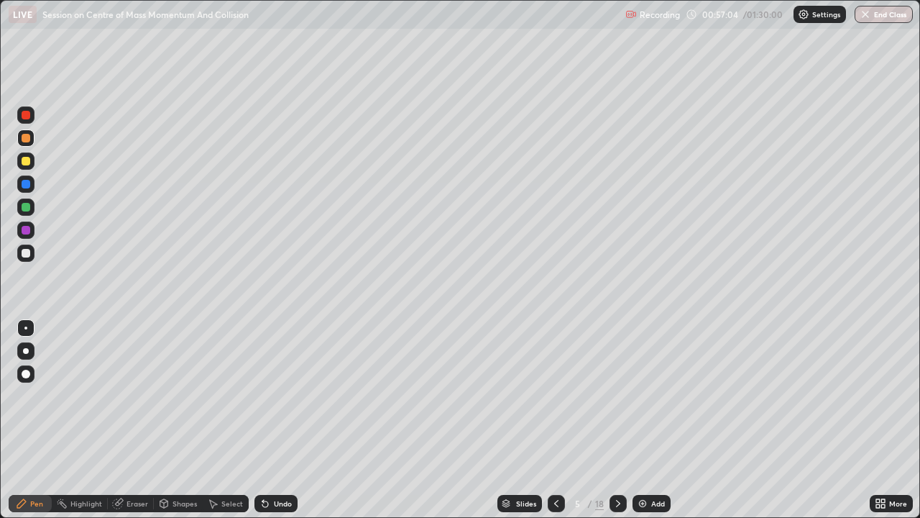
click at [137, 395] on div "Eraser" at bounding box center [138, 503] width 22 height 7
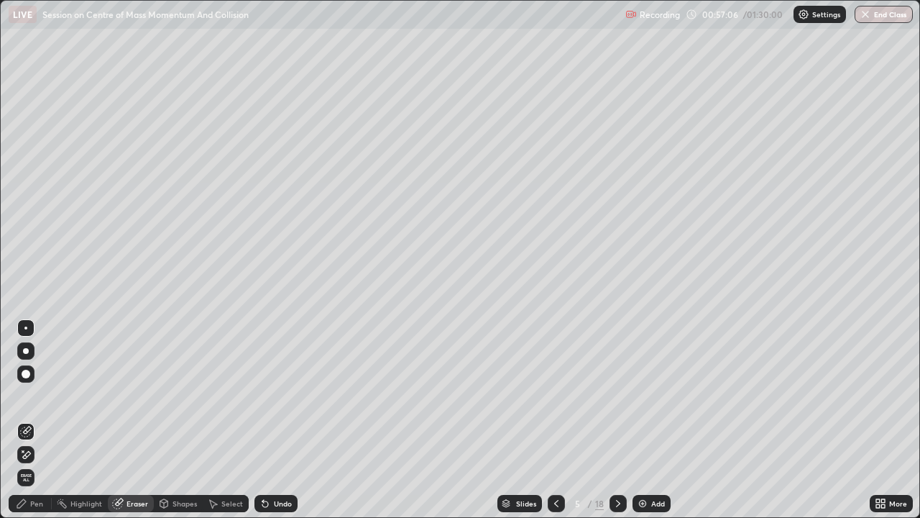
click at [42, 395] on div "Pen" at bounding box center [36, 503] width 13 height 7
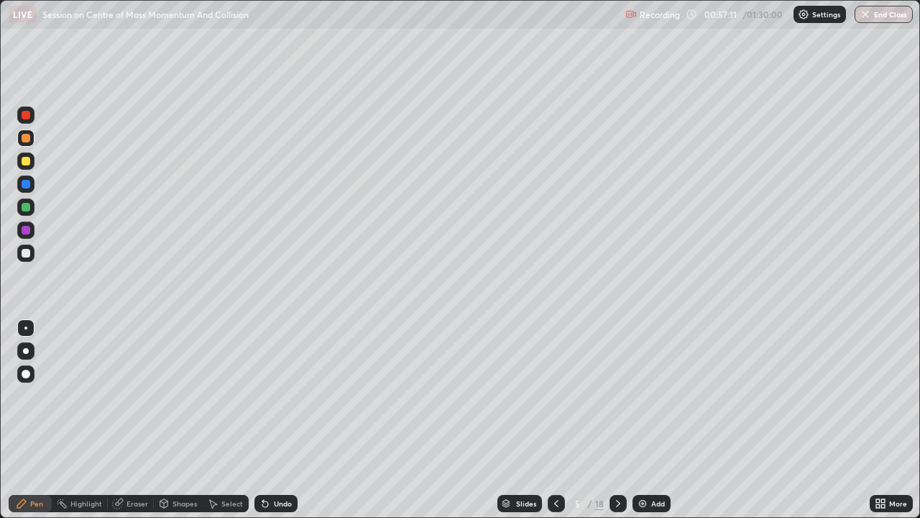
click at [551, 395] on icon at bounding box center [557, 503] width 12 height 12
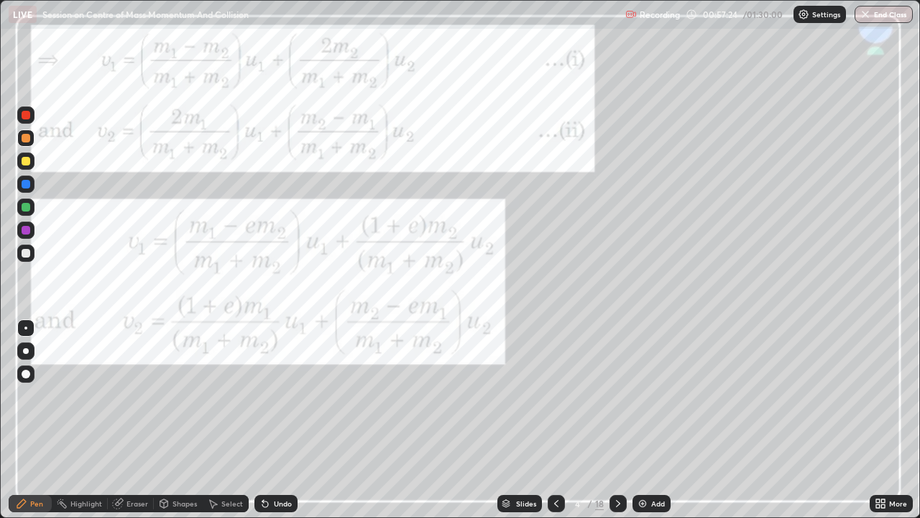
click at [618, 395] on icon at bounding box center [618, 503] width 4 height 7
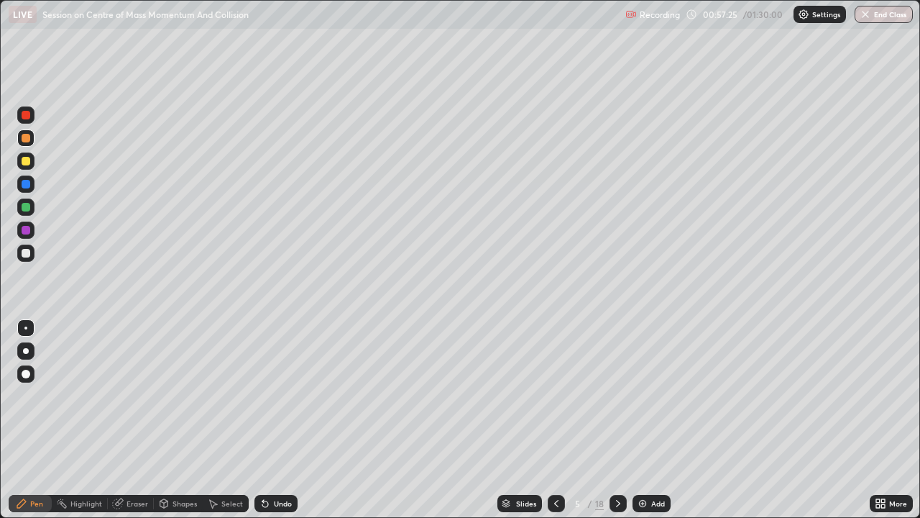
click at [556, 395] on icon at bounding box center [557, 503] width 12 height 12
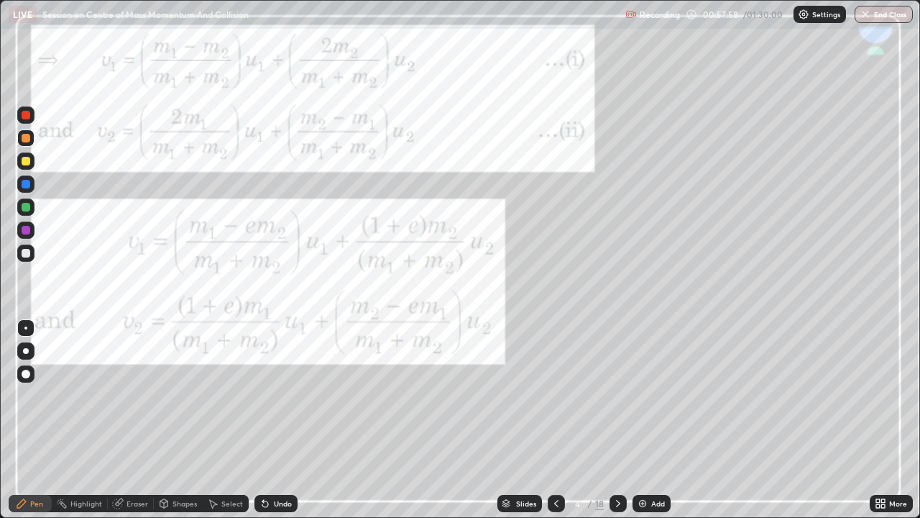
click at [288, 395] on div "Undo" at bounding box center [283, 503] width 18 height 7
click at [282, 395] on div "Undo" at bounding box center [283, 503] width 18 height 7
click at [615, 395] on icon at bounding box center [618, 503] width 12 height 12
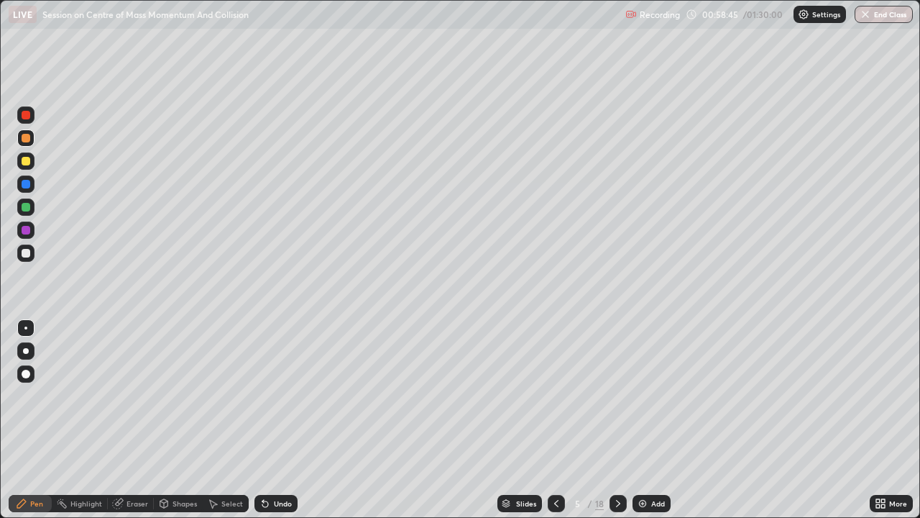
click at [285, 395] on div "Undo" at bounding box center [283, 503] width 18 height 7
click at [290, 395] on div "Undo" at bounding box center [275, 503] width 43 height 17
click at [132, 395] on div "Eraser" at bounding box center [138, 503] width 22 height 7
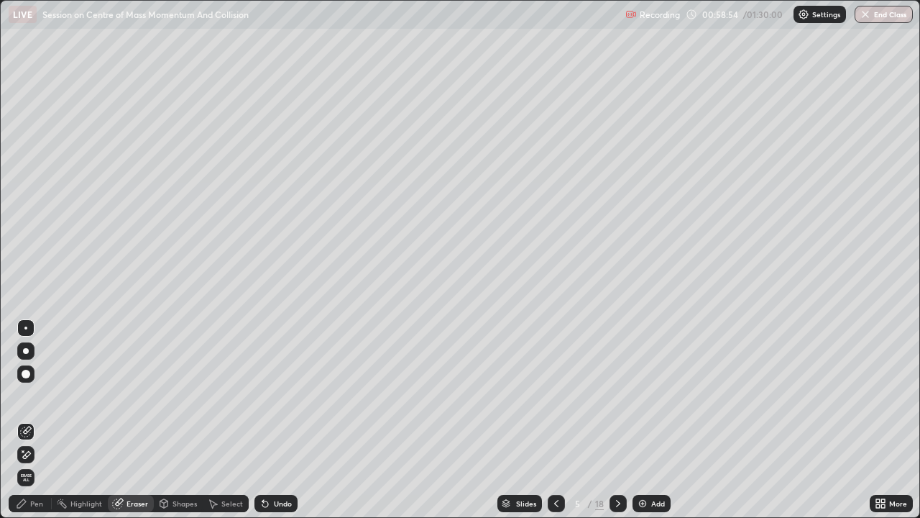
click at [39, 395] on div "Pen" at bounding box center [36, 503] width 13 height 7
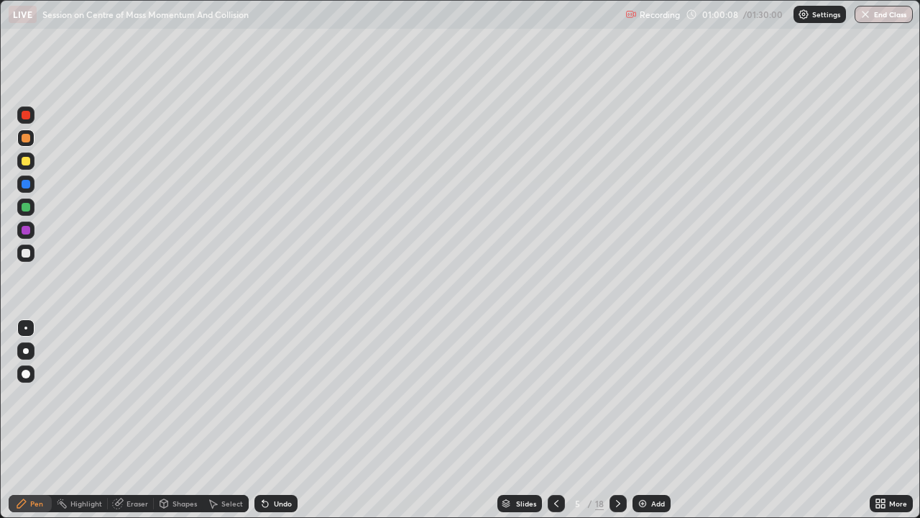
click at [277, 395] on div "Undo" at bounding box center [283, 503] width 18 height 7
click at [276, 395] on div "Undo" at bounding box center [283, 503] width 18 height 7
click at [556, 395] on icon at bounding box center [557, 503] width 12 height 12
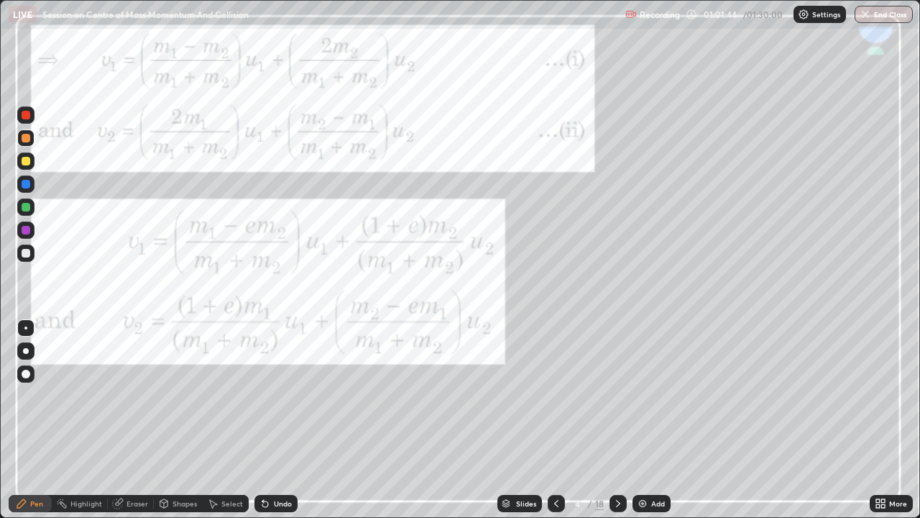
click at [616, 395] on icon at bounding box center [618, 503] width 4 height 7
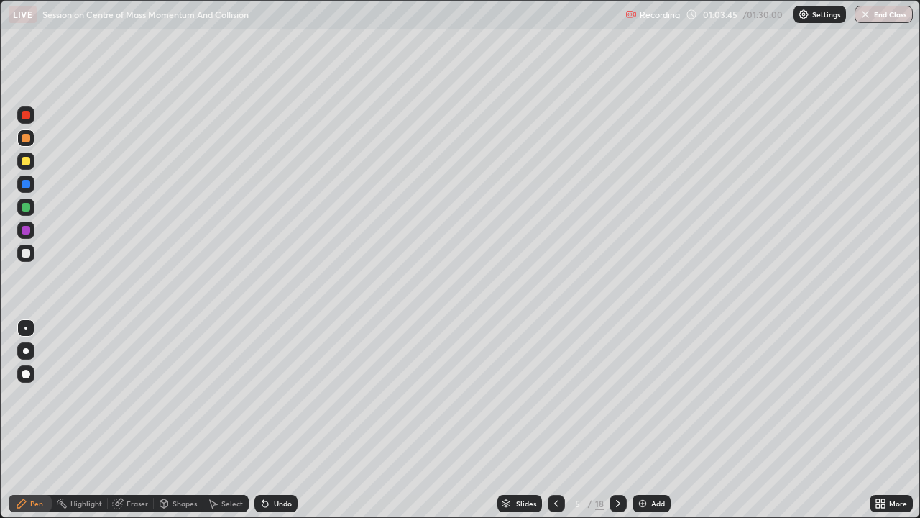
click at [651, 395] on div "Add" at bounding box center [658, 503] width 14 height 7
click at [552, 395] on icon at bounding box center [557, 503] width 12 height 12
click at [615, 395] on icon at bounding box center [618, 503] width 12 height 12
click at [275, 395] on div "Undo" at bounding box center [283, 503] width 18 height 7
click at [274, 395] on div "Undo" at bounding box center [283, 503] width 18 height 7
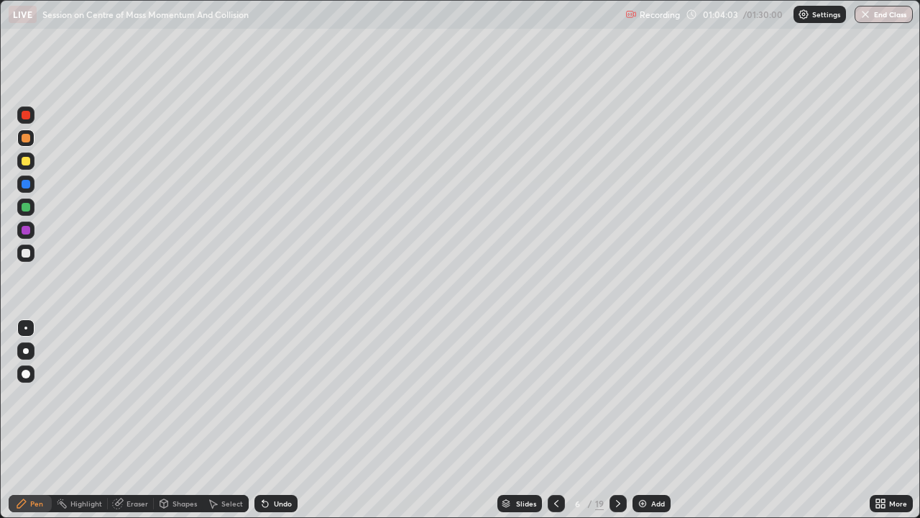
click at [274, 395] on div "Undo" at bounding box center [283, 503] width 18 height 7
click at [552, 395] on icon at bounding box center [557, 503] width 12 height 12
click at [617, 395] on icon at bounding box center [618, 503] width 12 height 12
click at [129, 395] on div "Eraser" at bounding box center [138, 503] width 22 height 7
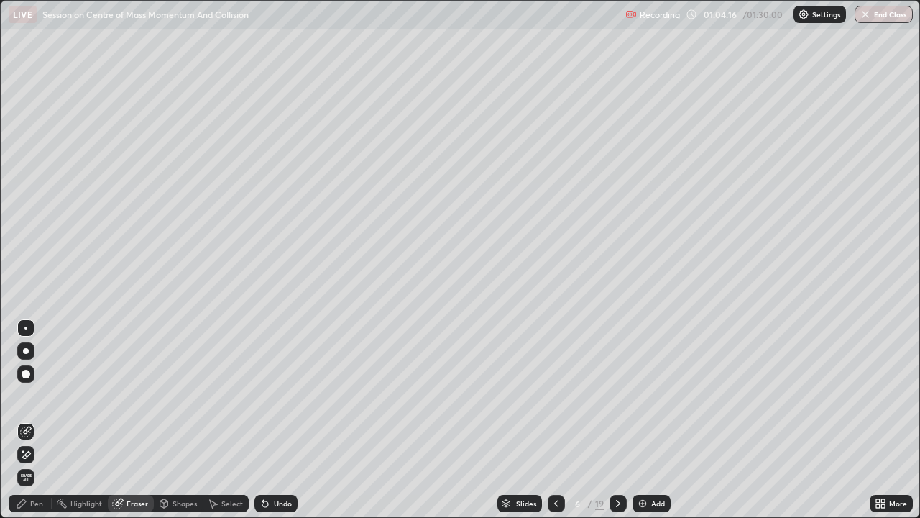
click at [33, 395] on div "Pen" at bounding box center [36, 503] width 13 height 7
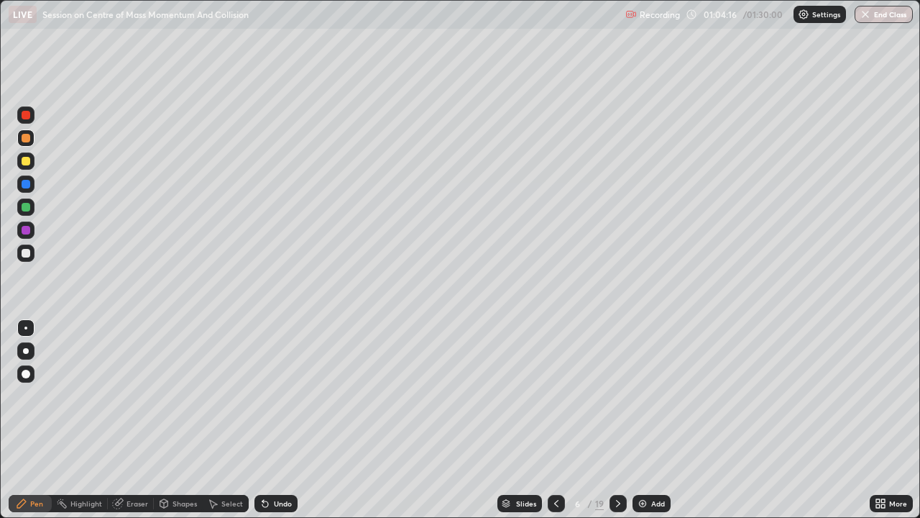
click at [31, 395] on div "Pen" at bounding box center [36, 503] width 13 height 7
click at [555, 395] on icon at bounding box center [557, 503] width 12 height 12
click at [556, 395] on icon at bounding box center [557, 503] width 12 height 12
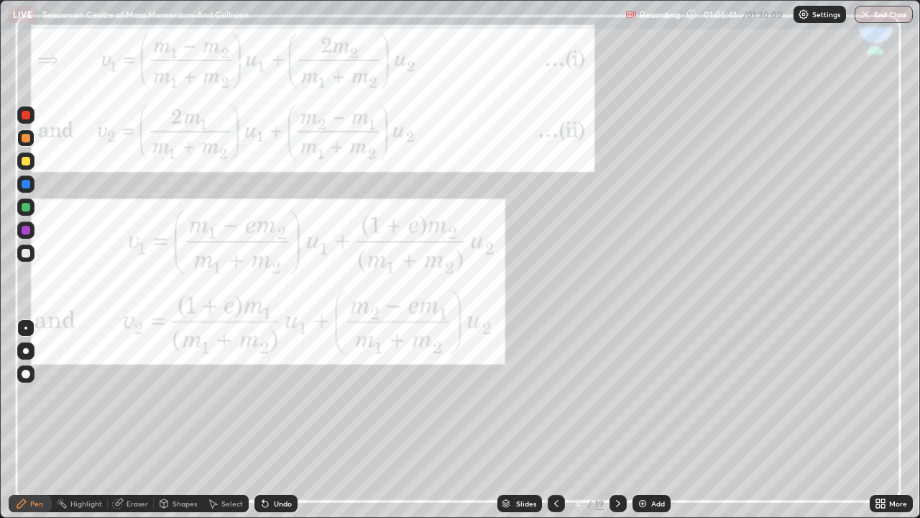
click at [620, 395] on icon at bounding box center [618, 503] width 12 height 12
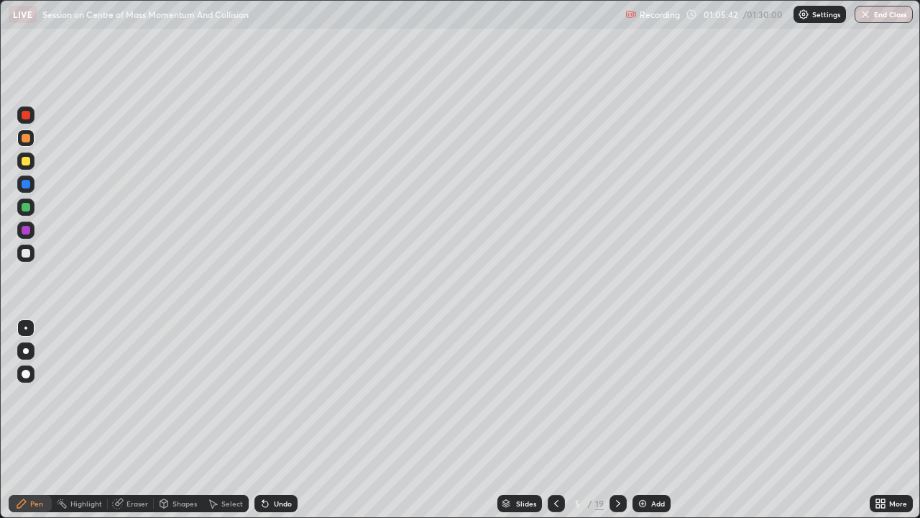
click at [618, 395] on icon at bounding box center [618, 503] width 12 height 12
click at [555, 395] on icon at bounding box center [557, 503] width 12 height 12
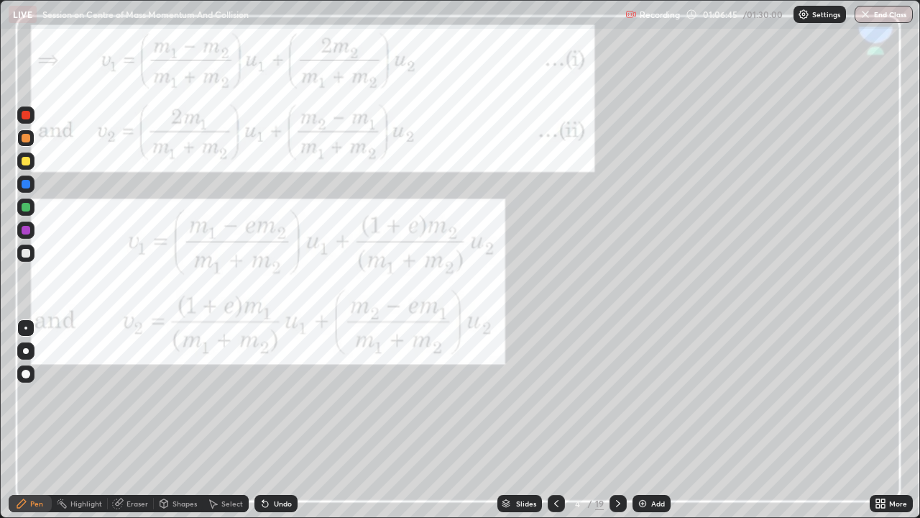
click at [616, 395] on icon at bounding box center [618, 503] width 12 height 12
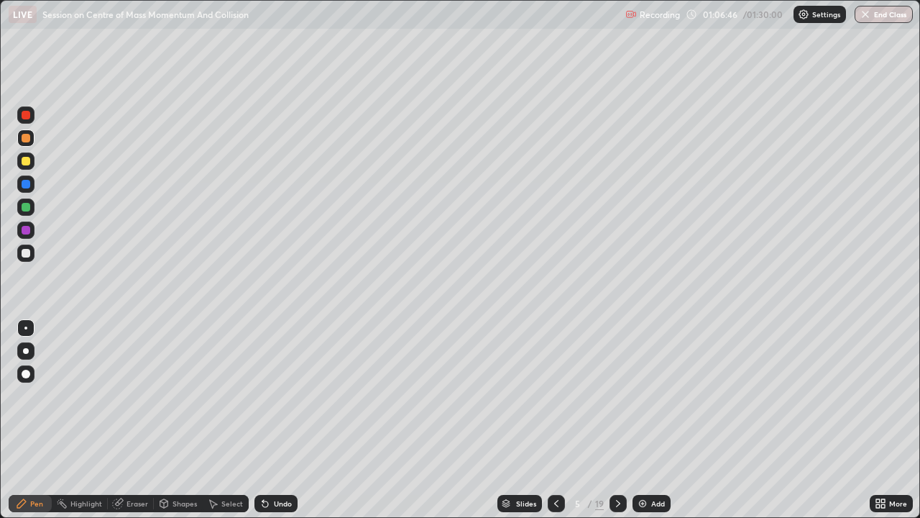
click at [617, 395] on icon at bounding box center [618, 503] width 12 height 12
click at [555, 395] on icon at bounding box center [557, 503] width 12 height 12
click at [554, 395] on icon at bounding box center [557, 503] width 12 height 12
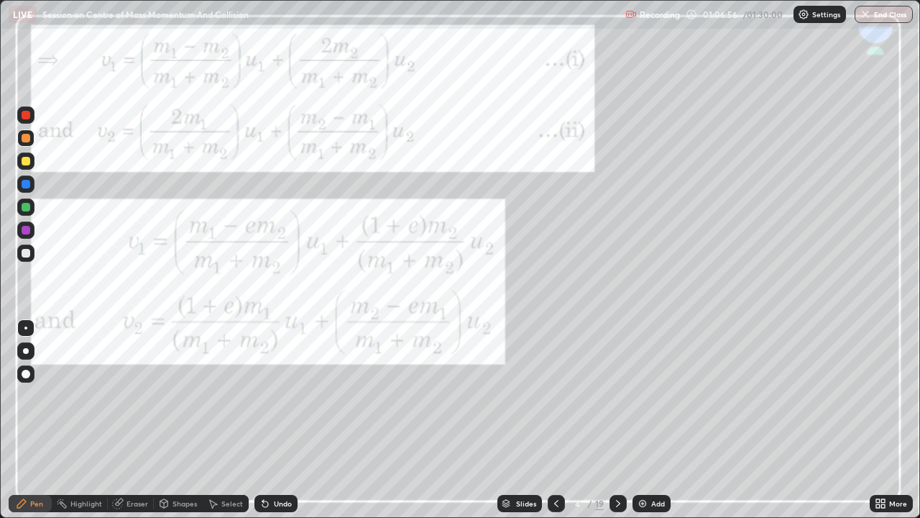
click at [615, 395] on icon at bounding box center [618, 503] width 12 height 12
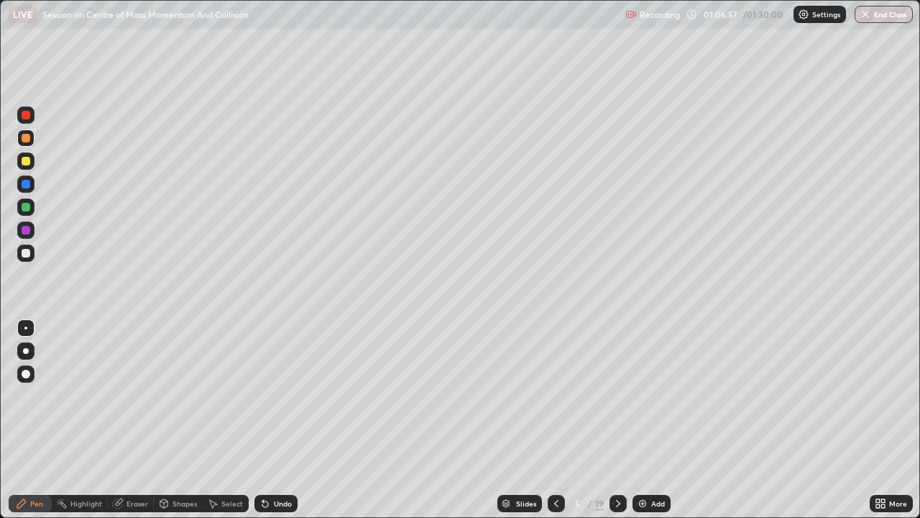
click at [617, 395] on icon at bounding box center [618, 503] width 12 height 12
click at [556, 395] on icon at bounding box center [557, 503] width 12 height 12
click at [618, 395] on icon at bounding box center [618, 503] width 12 height 12
click at [285, 395] on div "Undo" at bounding box center [283, 503] width 18 height 7
click at [617, 395] on icon at bounding box center [618, 503] width 12 height 12
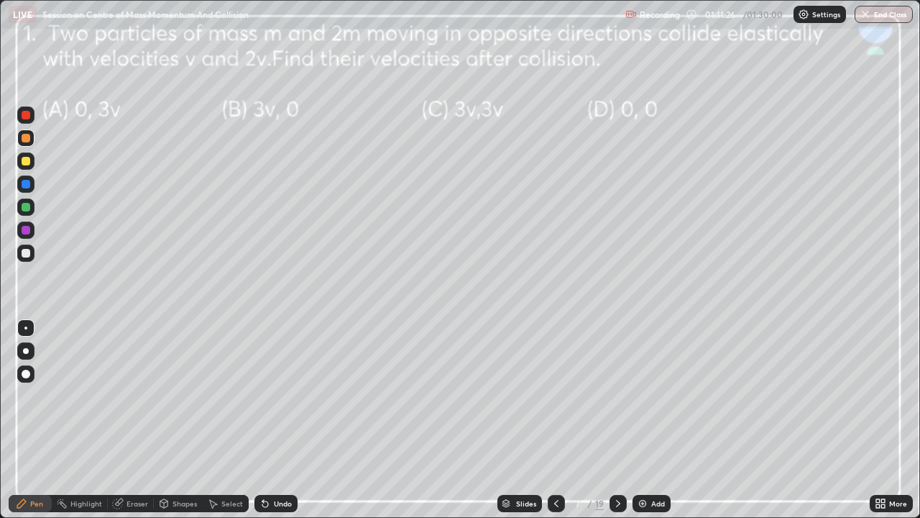
click at [618, 395] on icon at bounding box center [618, 503] width 4 height 7
click at [618, 395] on icon at bounding box center [618, 503] width 12 height 12
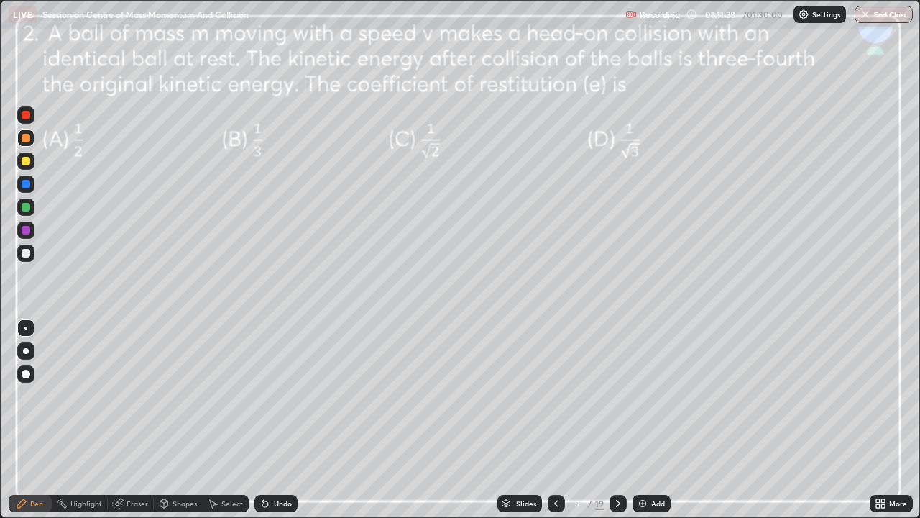
click at [618, 395] on icon at bounding box center [618, 503] width 4 height 7
click at [618, 395] on icon at bounding box center [618, 503] width 12 height 12
click at [616, 395] on icon at bounding box center [618, 503] width 12 height 12
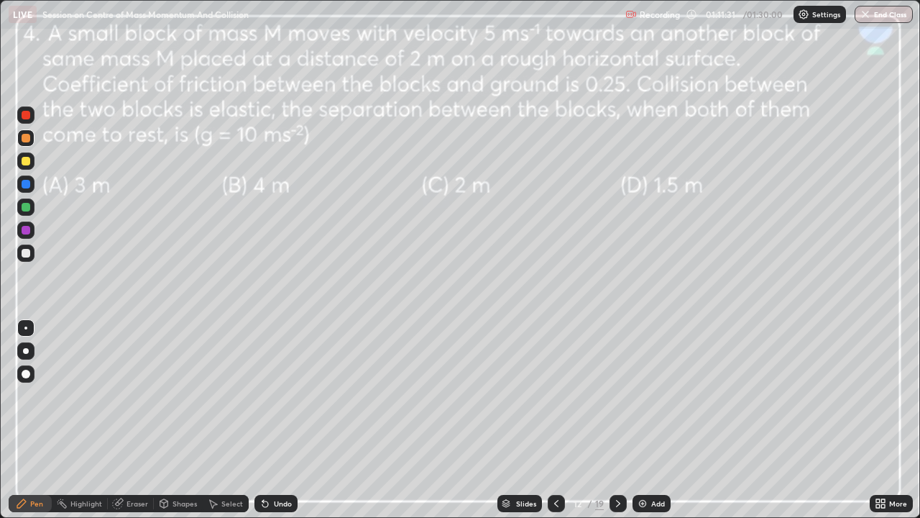
click at [615, 395] on icon at bounding box center [618, 503] width 12 height 12
click at [617, 395] on icon at bounding box center [618, 503] width 12 height 12
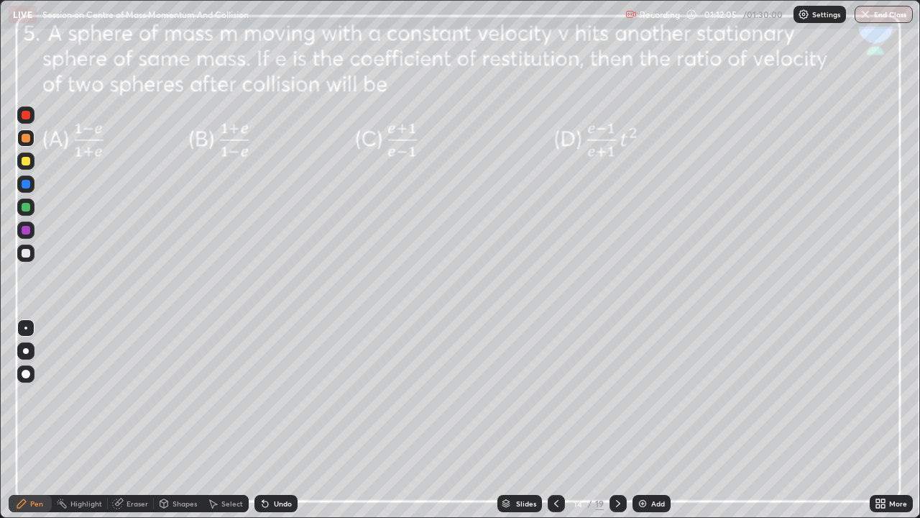
click at [27, 161] on div at bounding box center [26, 161] width 9 height 9
click at [29, 137] on div at bounding box center [26, 138] width 9 height 9
click at [554, 395] on icon at bounding box center [557, 503] width 12 height 12
click at [557, 395] on icon at bounding box center [557, 503] width 12 height 12
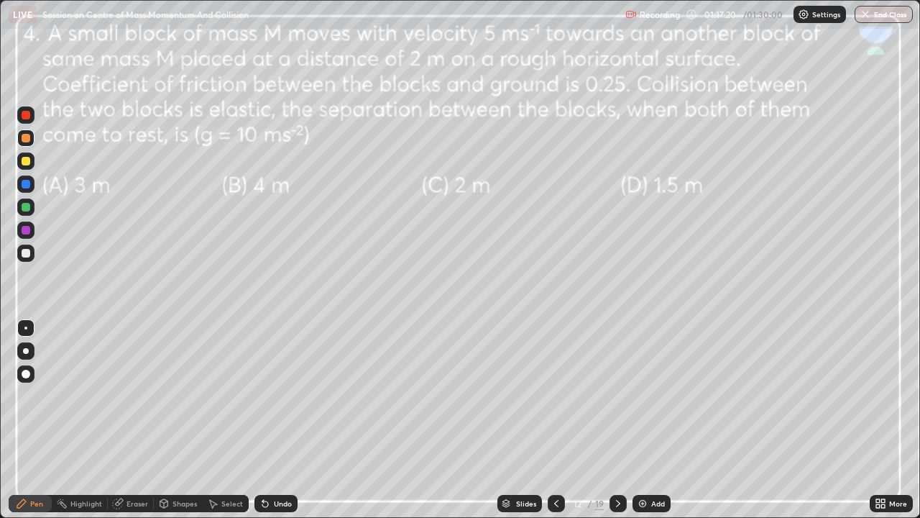
click at [558, 395] on icon at bounding box center [557, 503] width 12 height 12
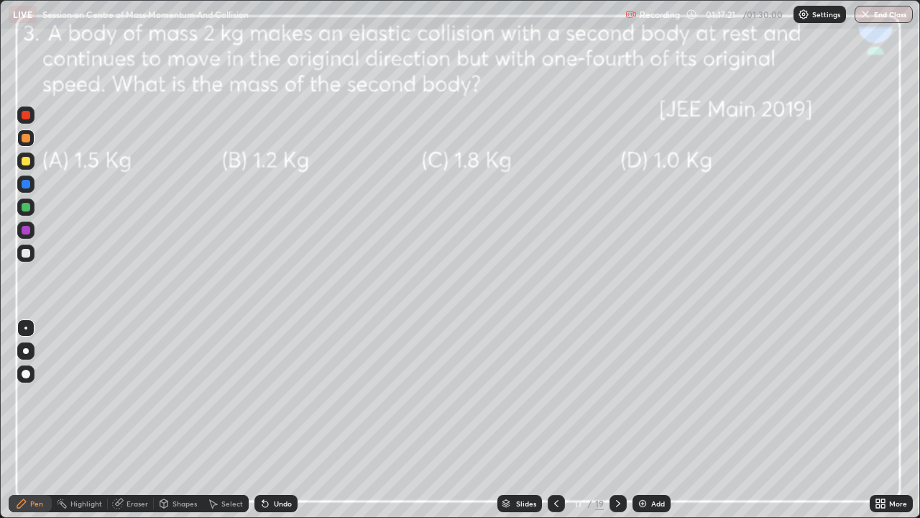
click at [555, 395] on icon at bounding box center [557, 503] width 12 height 12
click at [615, 395] on icon at bounding box center [618, 503] width 12 height 12
click at [617, 395] on icon at bounding box center [618, 503] width 12 height 12
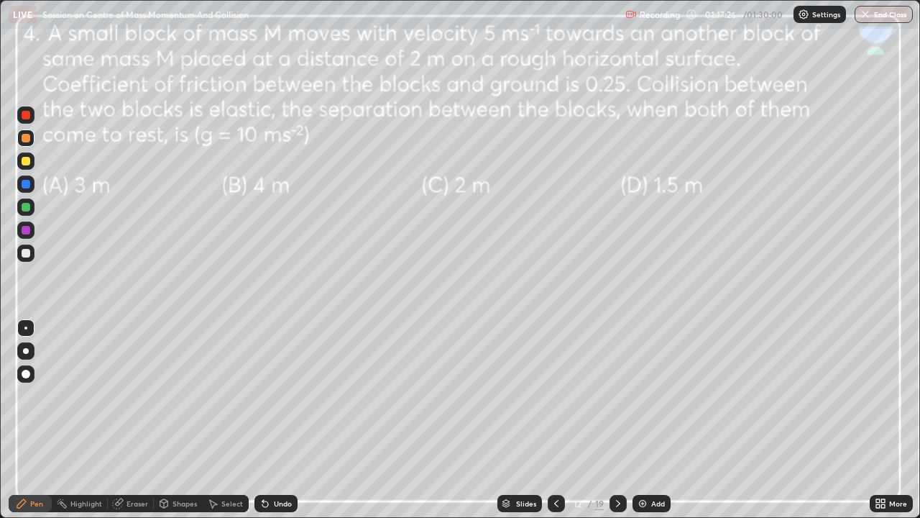
click at [617, 395] on icon at bounding box center [618, 503] width 12 height 12
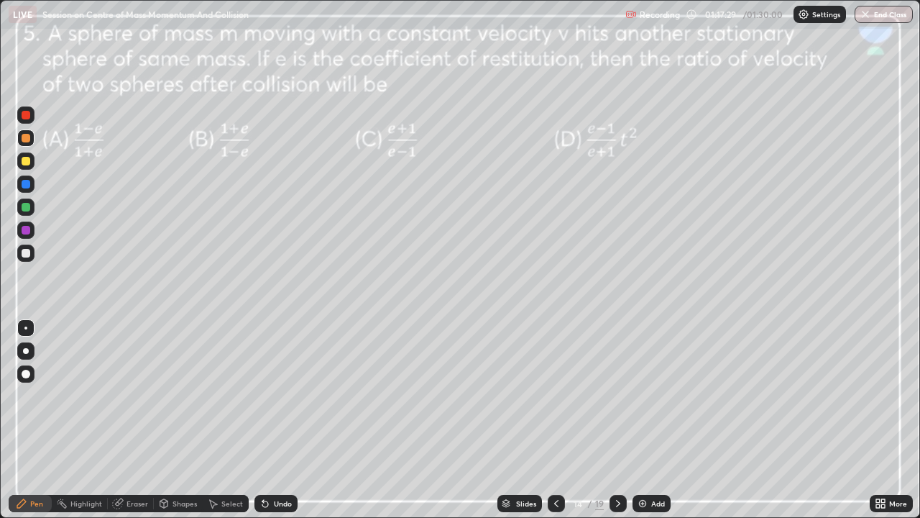
click at [137, 395] on div "Eraser" at bounding box center [138, 503] width 22 height 7
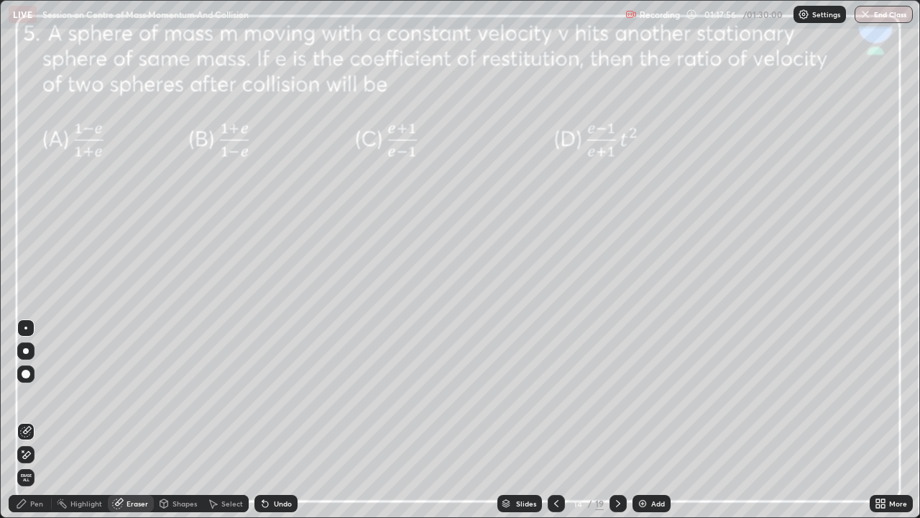
click at [617, 395] on icon at bounding box center [618, 503] width 12 height 12
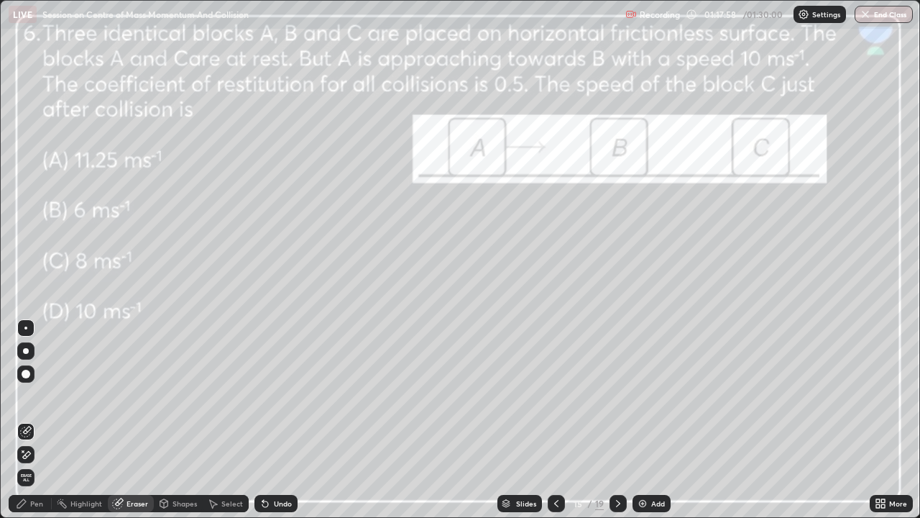
click at [555, 395] on icon at bounding box center [557, 503] width 12 height 12
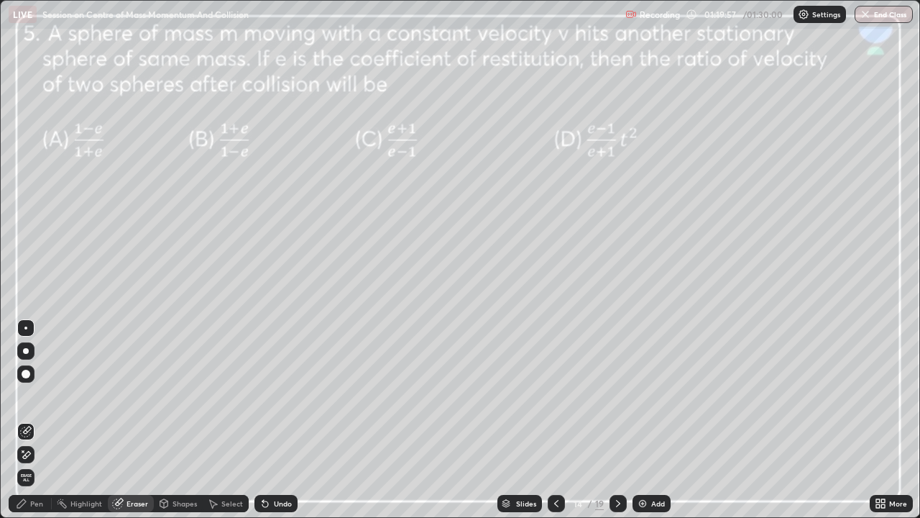
click at [615, 395] on div at bounding box center [618, 503] width 17 height 17
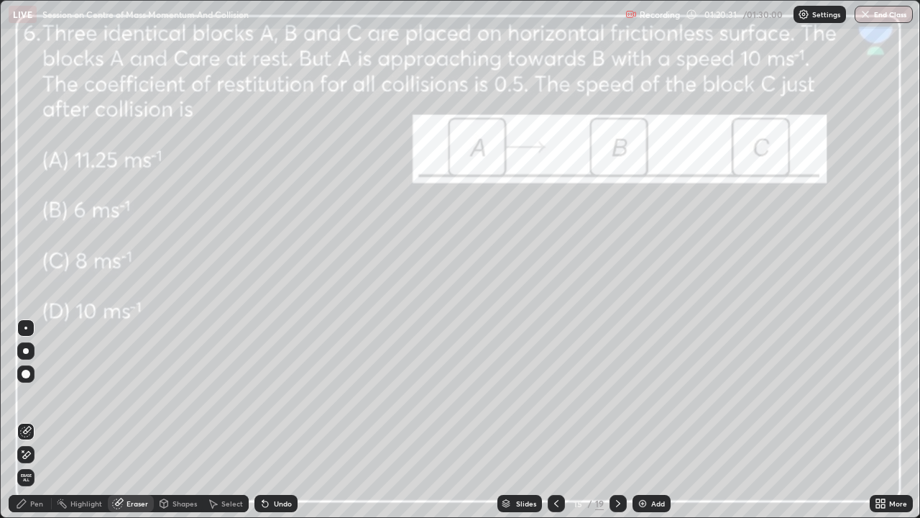
click at [32, 395] on div "Pen" at bounding box center [36, 503] width 13 height 7
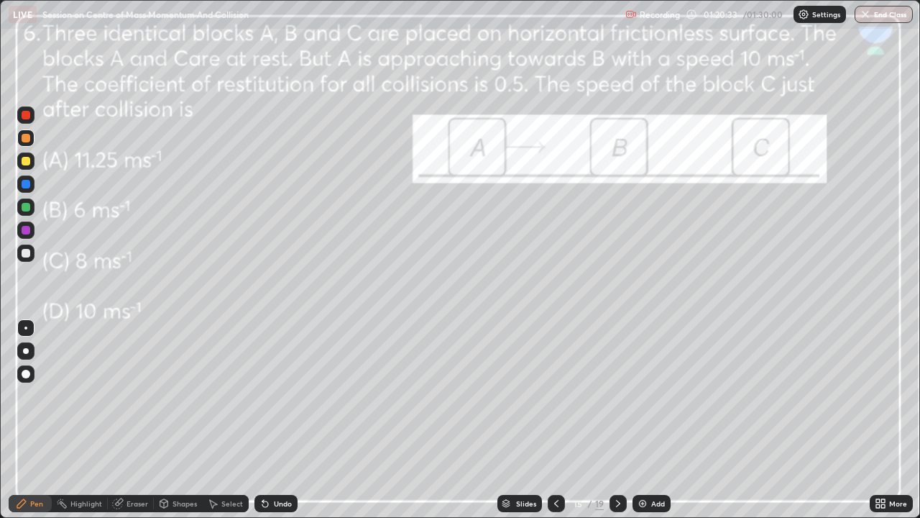
click at [31, 228] on div at bounding box center [25, 229] width 17 height 17
click at [285, 395] on div "Undo" at bounding box center [283, 503] width 18 height 7
click at [641, 395] on img at bounding box center [643, 503] width 12 height 12
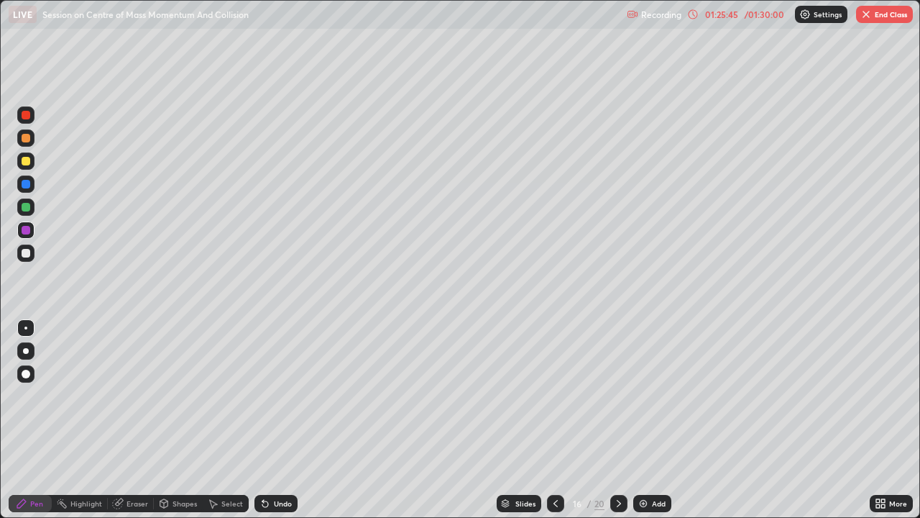
click at [554, 395] on icon at bounding box center [556, 503] width 12 height 12
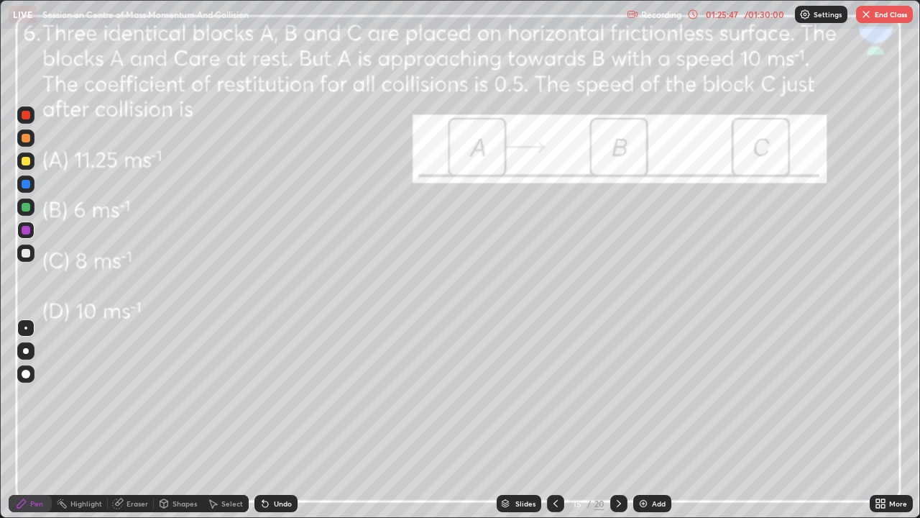
click at [618, 395] on icon at bounding box center [619, 503] width 4 height 7
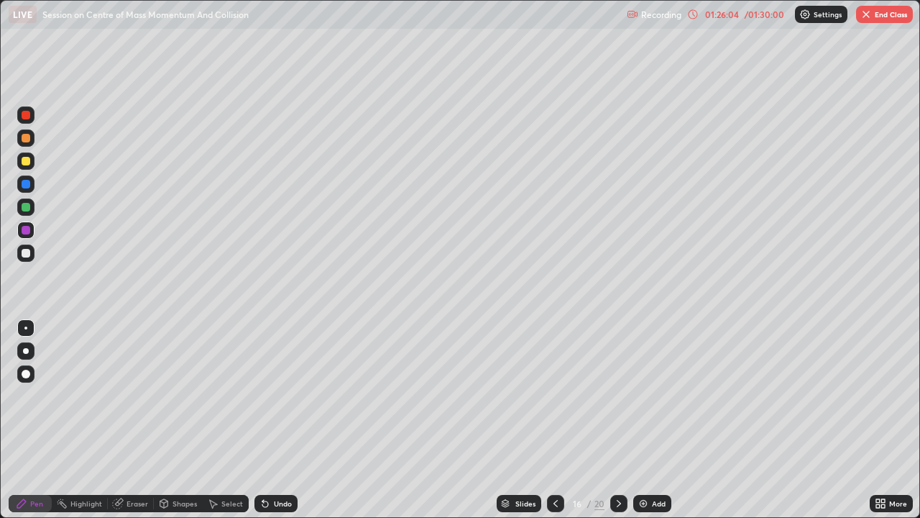
click at [552, 395] on icon at bounding box center [556, 503] width 12 height 12
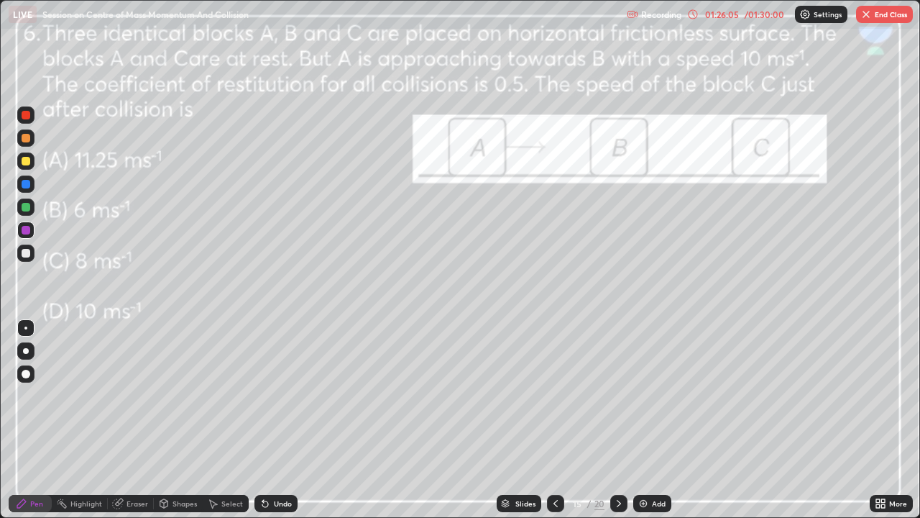
click at [615, 395] on div at bounding box center [618, 503] width 17 height 29
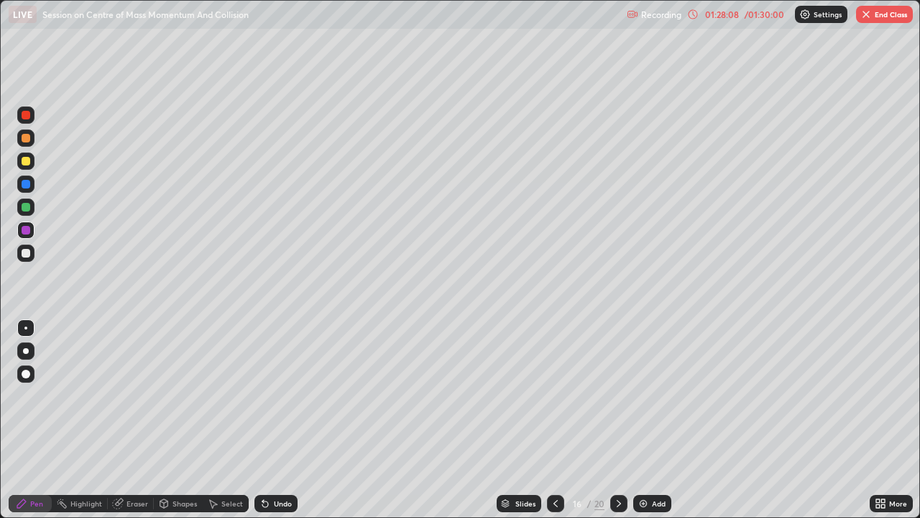
click at [554, 395] on icon at bounding box center [556, 503] width 12 height 12
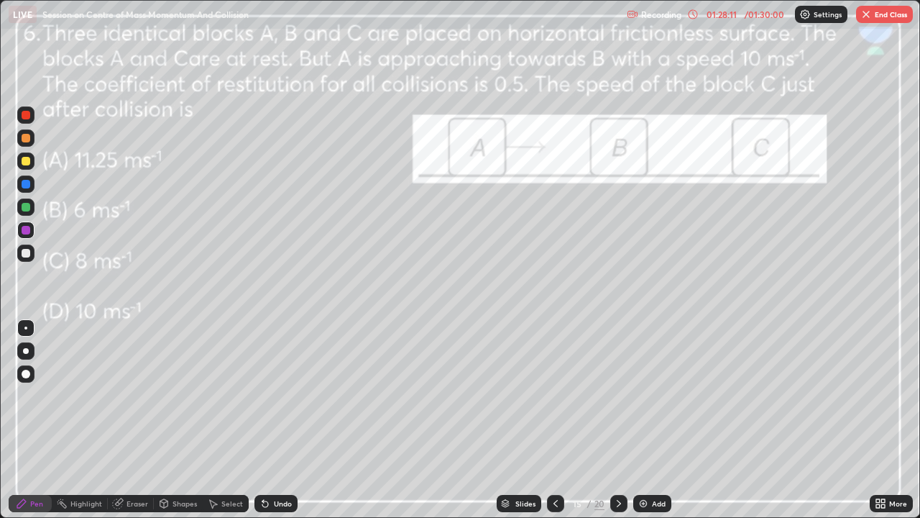
click at [618, 395] on icon at bounding box center [619, 503] width 12 height 12
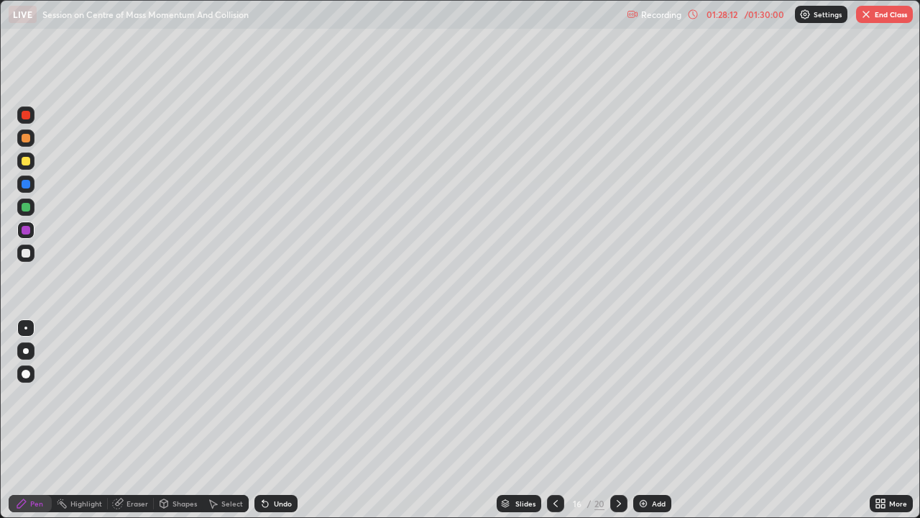
click at [556, 395] on icon at bounding box center [556, 503] width 12 height 12
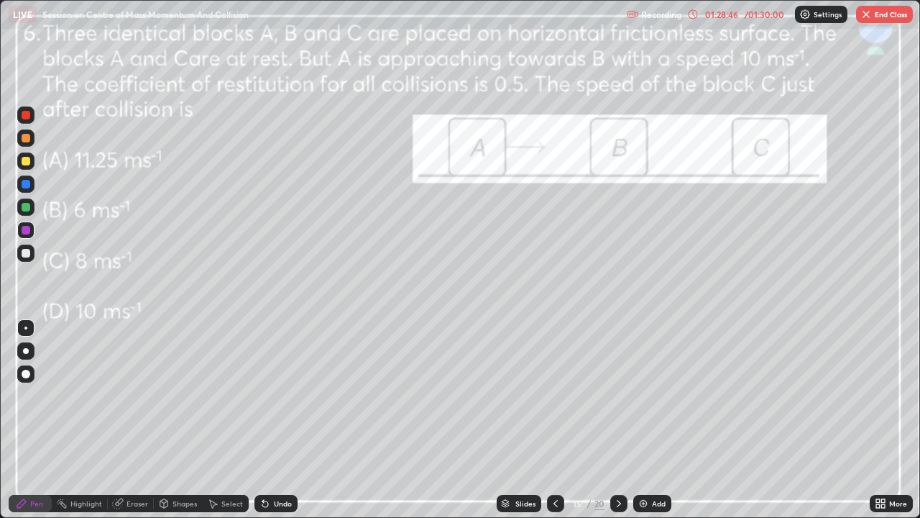
click at [618, 395] on icon at bounding box center [619, 503] width 12 height 12
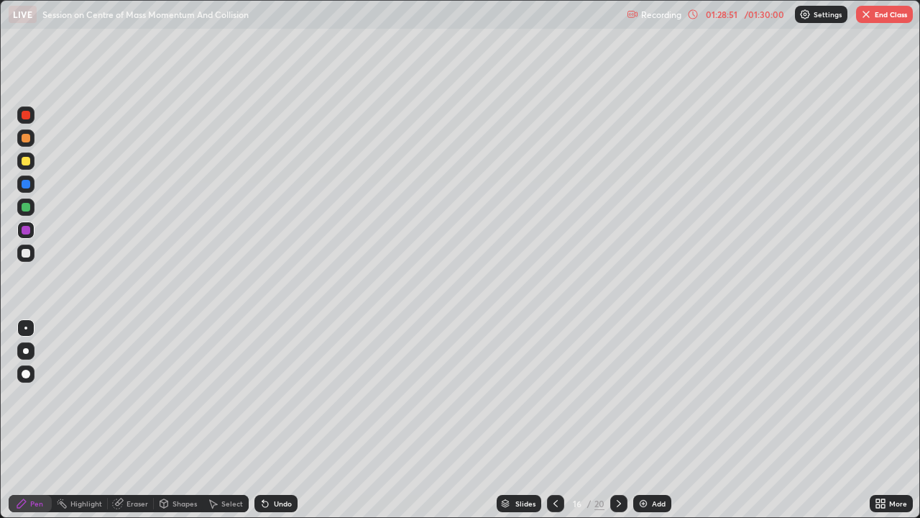
click at [555, 395] on icon at bounding box center [556, 503] width 12 height 12
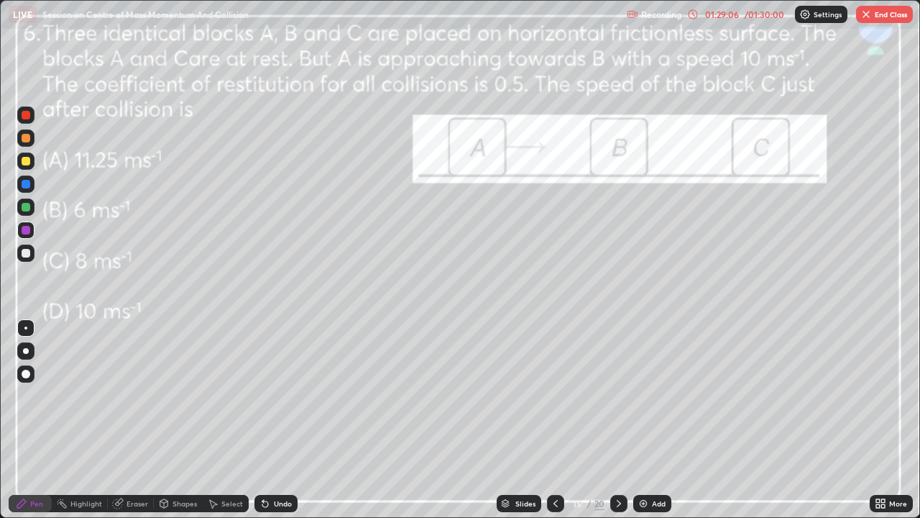
click at [615, 395] on icon at bounding box center [619, 503] width 12 height 12
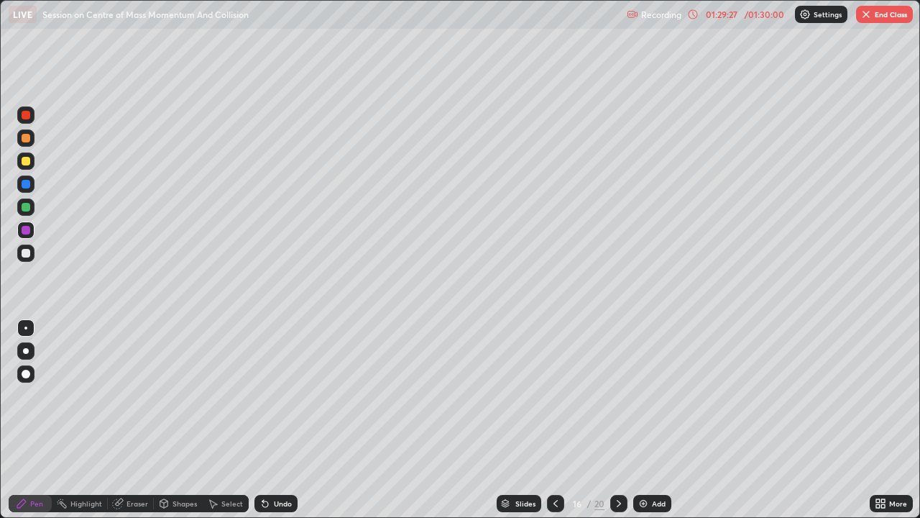
click at [619, 395] on icon at bounding box center [619, 503] width 12 height 12
click at [616, 395] on icon at bounding box center [619, 503] width 12 height 12
click at [619, 395] on icon at bounding box center [619, 503] width 12 height 12
click at [554, 395] on icon at bounding box center [556, 503] width 12 height 12
click at [555, 395] on div at bounding box center [555, 503] width 17 height 17
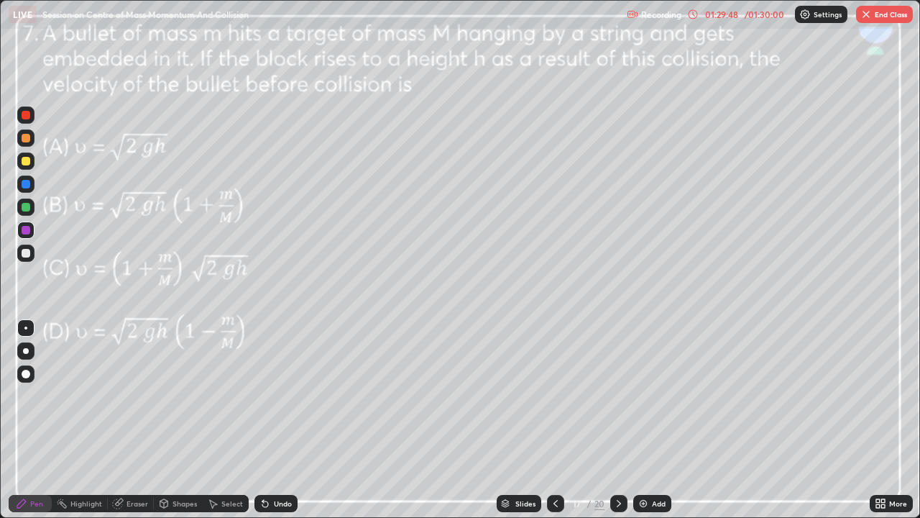
click at [554, 395] on icon at bounding box center [556, 503] width 12 height 12
click at [610, 395] on div at bounding box center [618, 503] width 17 height 17
click at [878, 19] on button "End Class" at bounding box center [884, 14] width 57 height 17
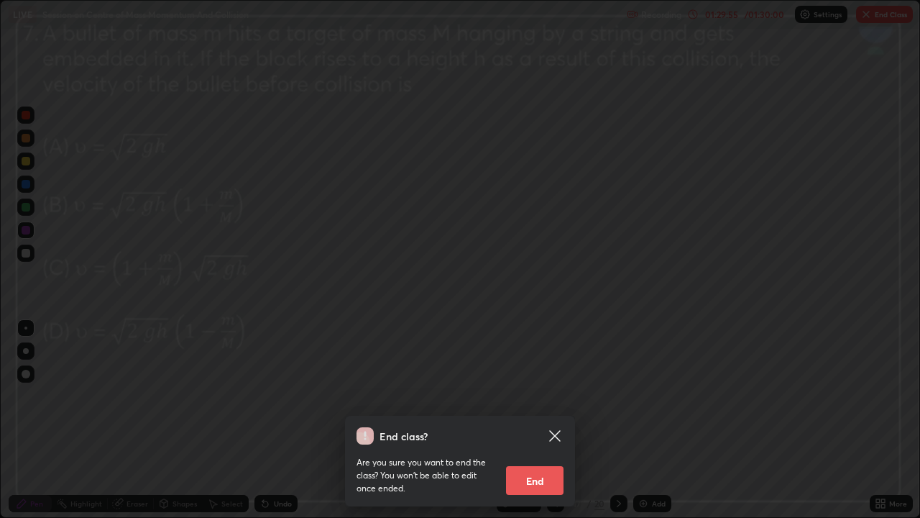
click at [536, 395] on button "End" at bounding box center [535, 480] width 58 height 29
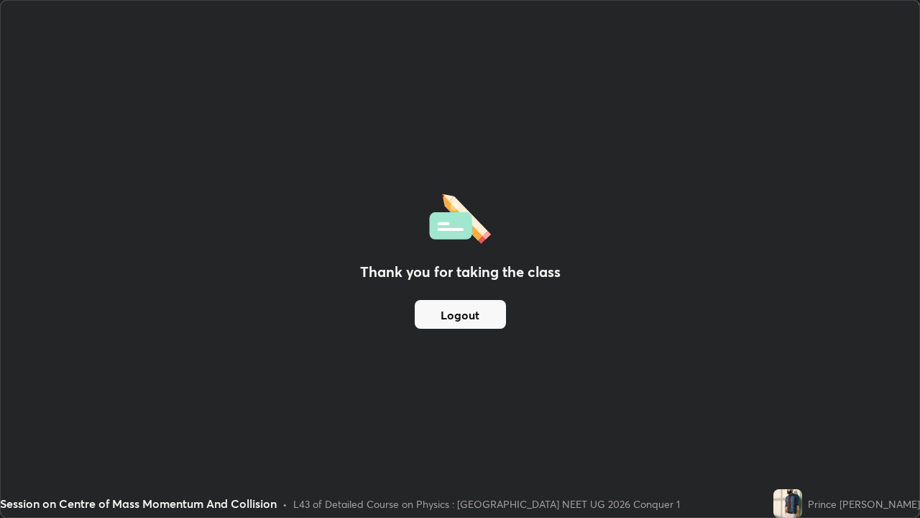
click at [480, 318] on button "Logout" at bounding box center [460, 314] width 91 height 29
click at [482, 312] on button "Logout" at bounding box center [460, 314] width 91 height 29
click at [485, 314] on button "Logout" at bounding box center [460, 314] width 91 height 29
click at [474, 315] on button "Logout" at bounding box center [460, 314] width 91 height 29
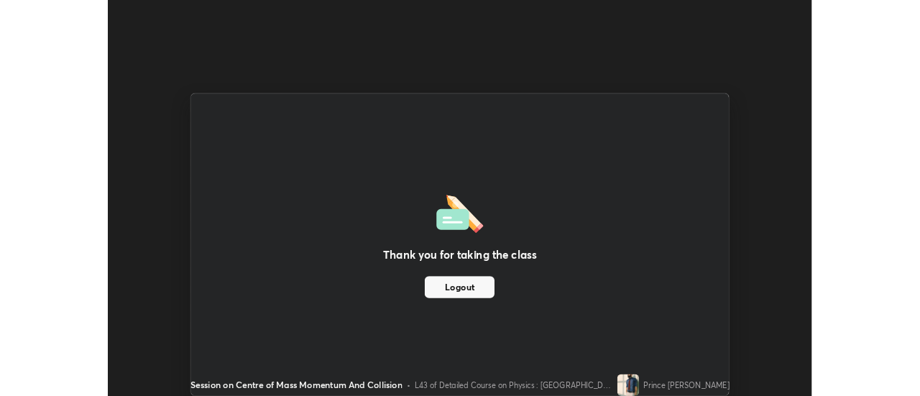
scroll to position [71490, 70966]
